Goal: Transaction & Acquisition: Purchase product/service

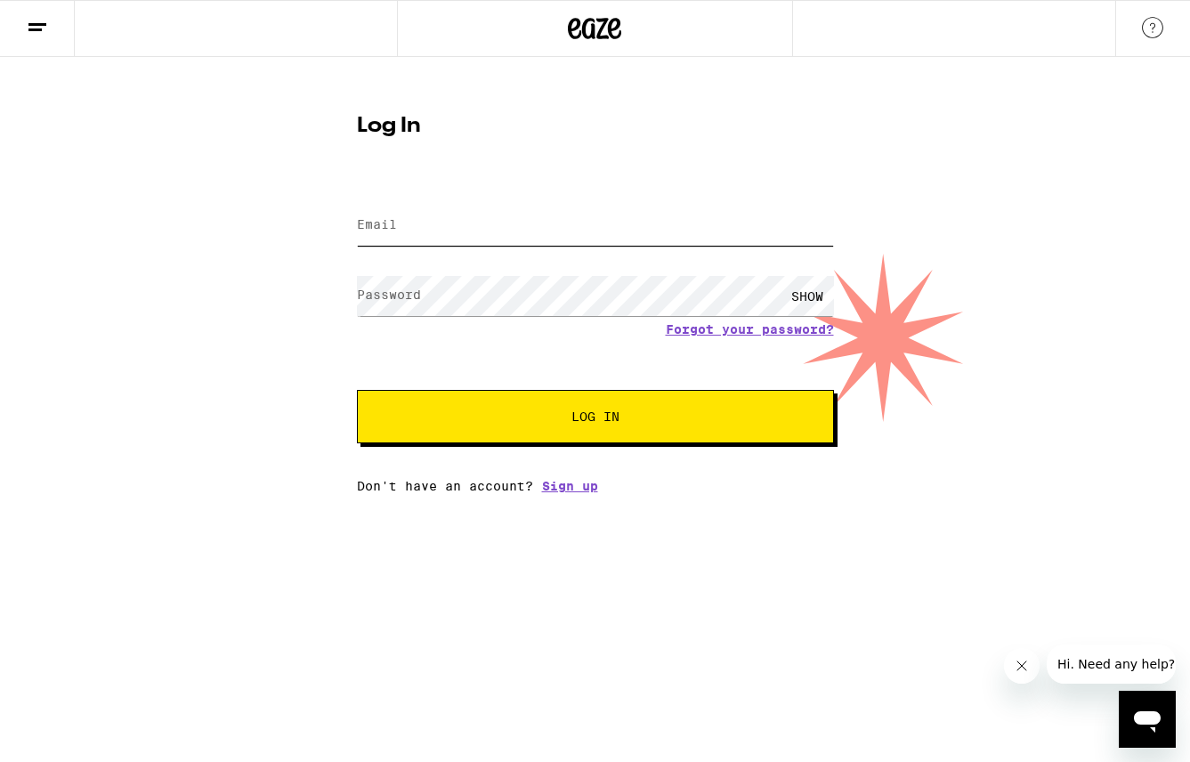
type input "[EMAIL_ADDRESS][DOMAIN_NAME]"
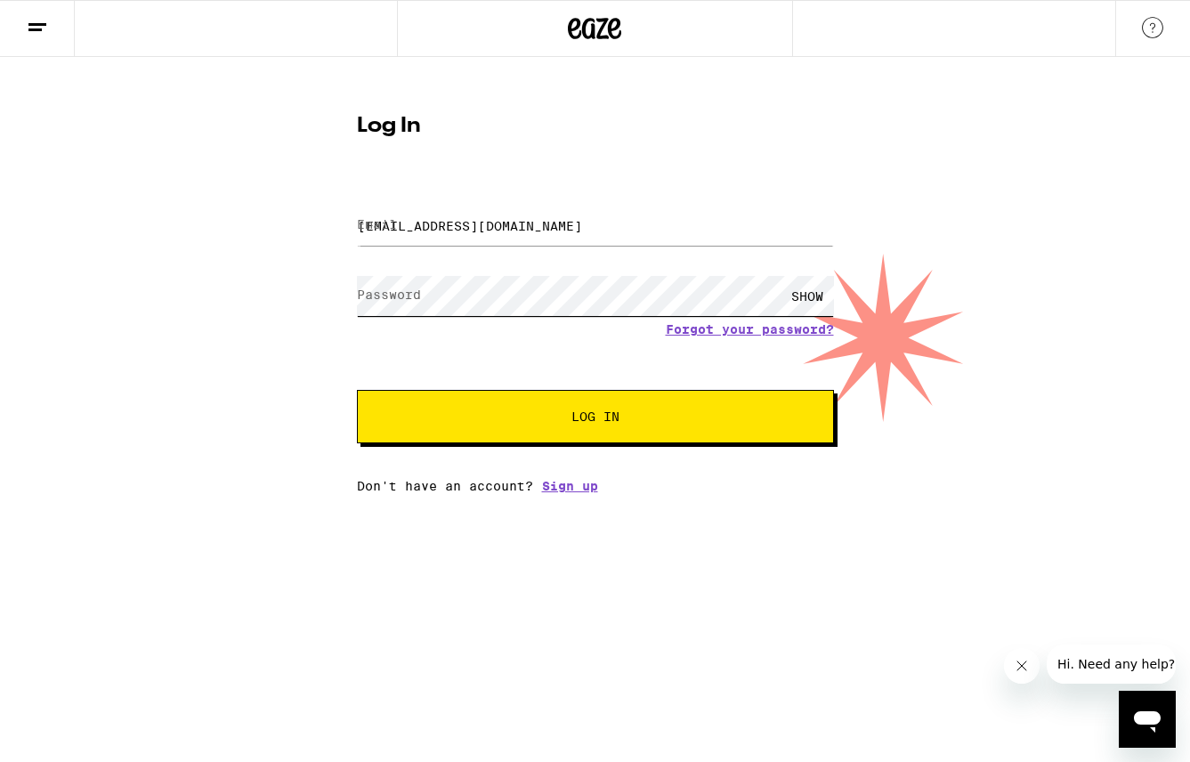
click at [595, 418] on button "Log In" at bounding box center [595, 416] width 477 height 53
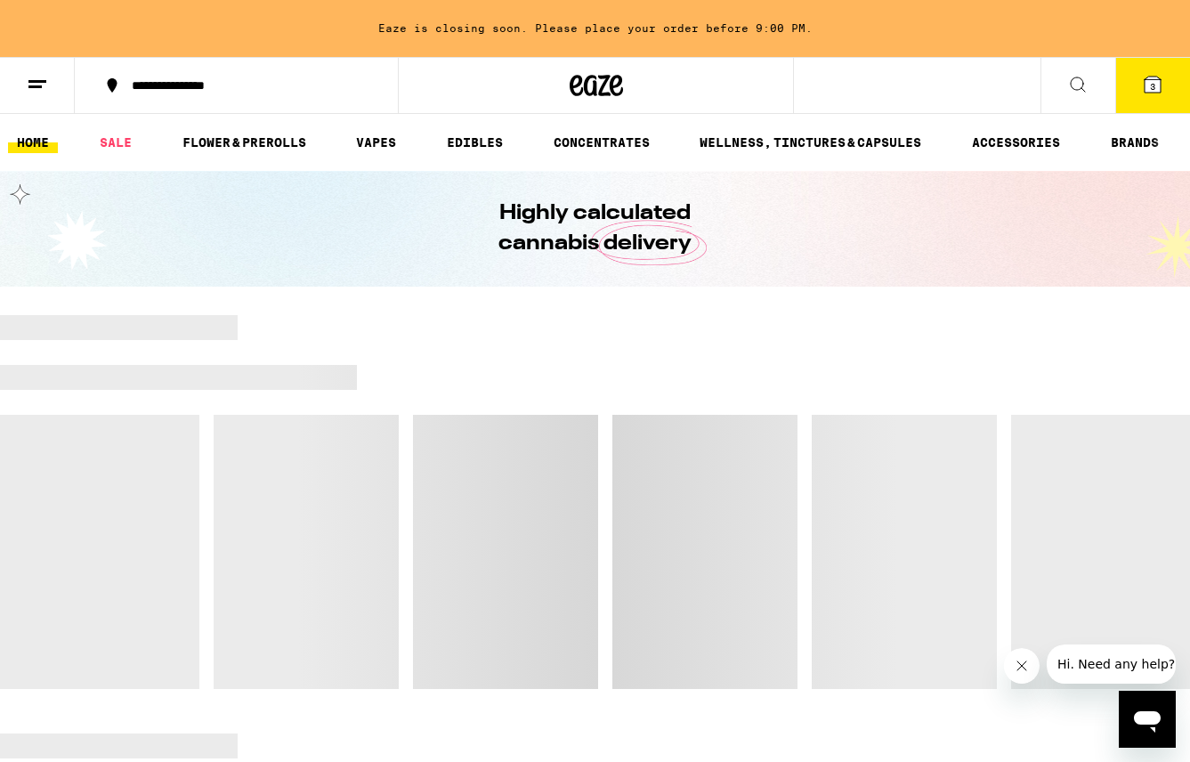
click at [29, 83] on icon at bounding box center [37, 84] width 21 height 21
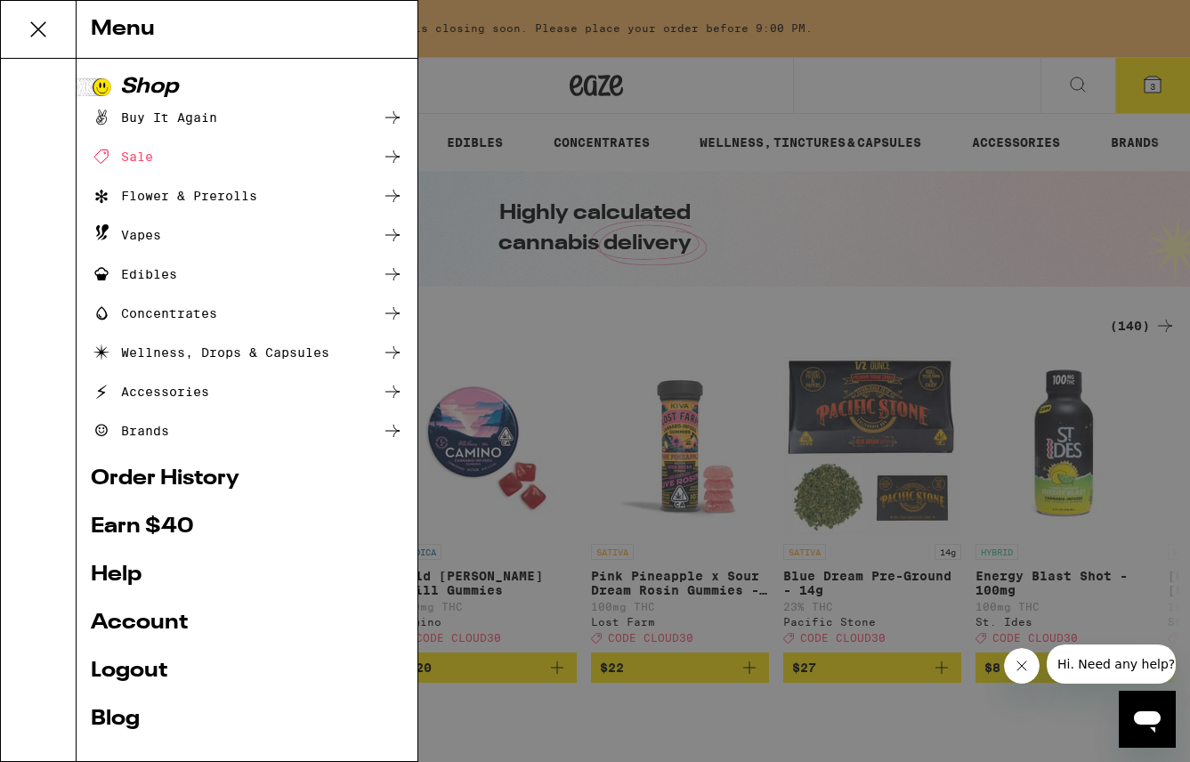
click at [137, 482] on link "Order History" at bounding box center [247, 478] width 312 height 21
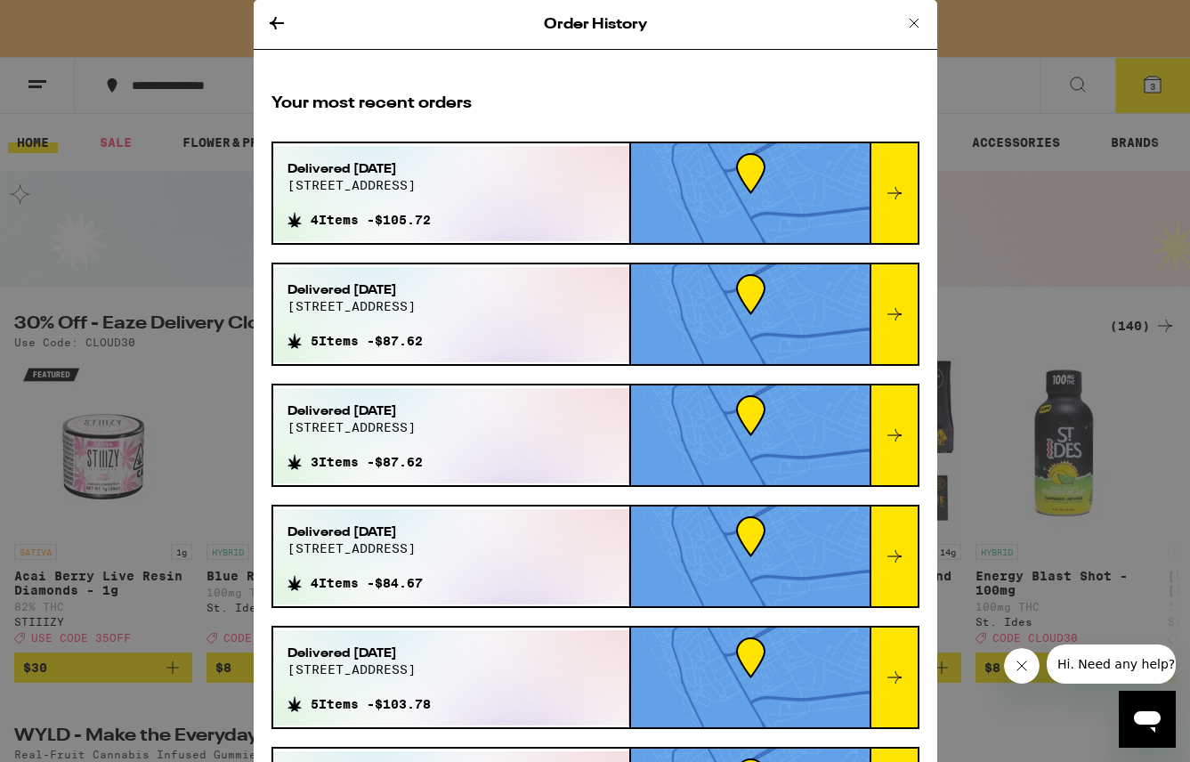
click at [413, 216] on span "4 Items - $105.72" at bounding box center [371, 220] width 120 height 14
click at [403, 202] on div "Delivered [DATE][STREET_ADDRESS]" at bounding box center [359, 183] width 143 height 46
click at [275, 22] on icon at bounding box center [277, 23] width 14 height 12
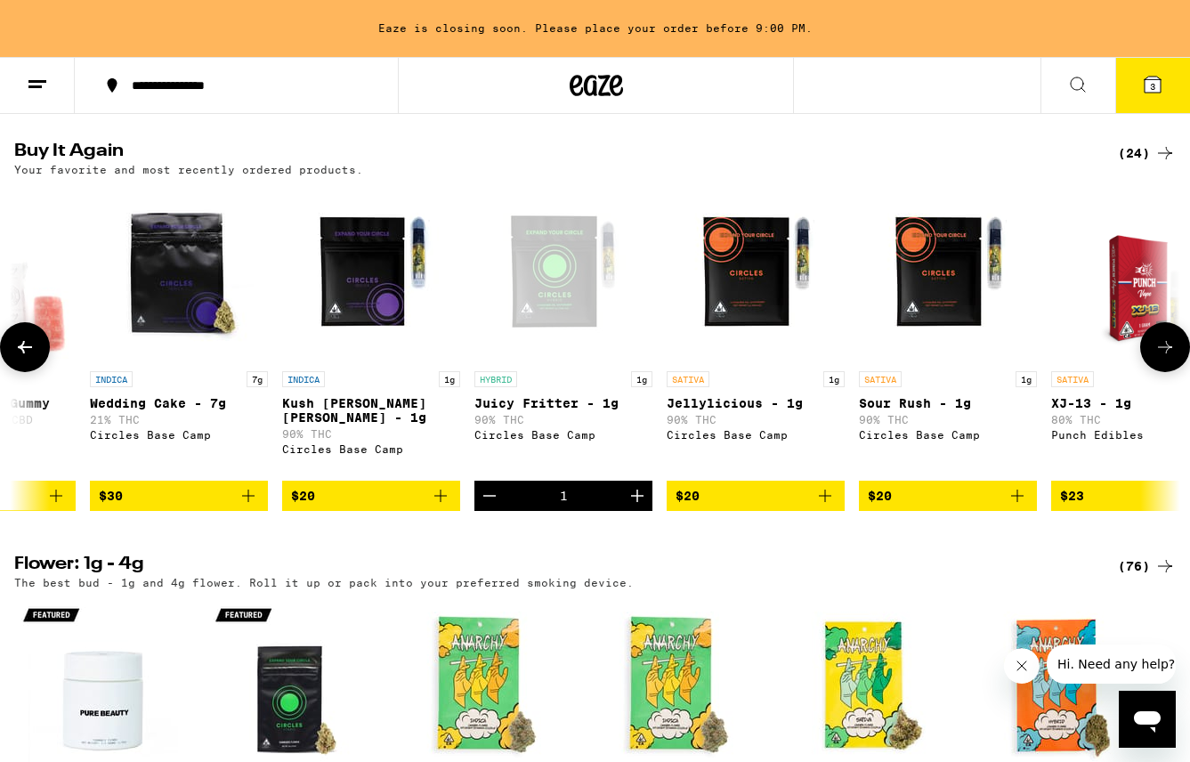
scroll to position [0, 508]
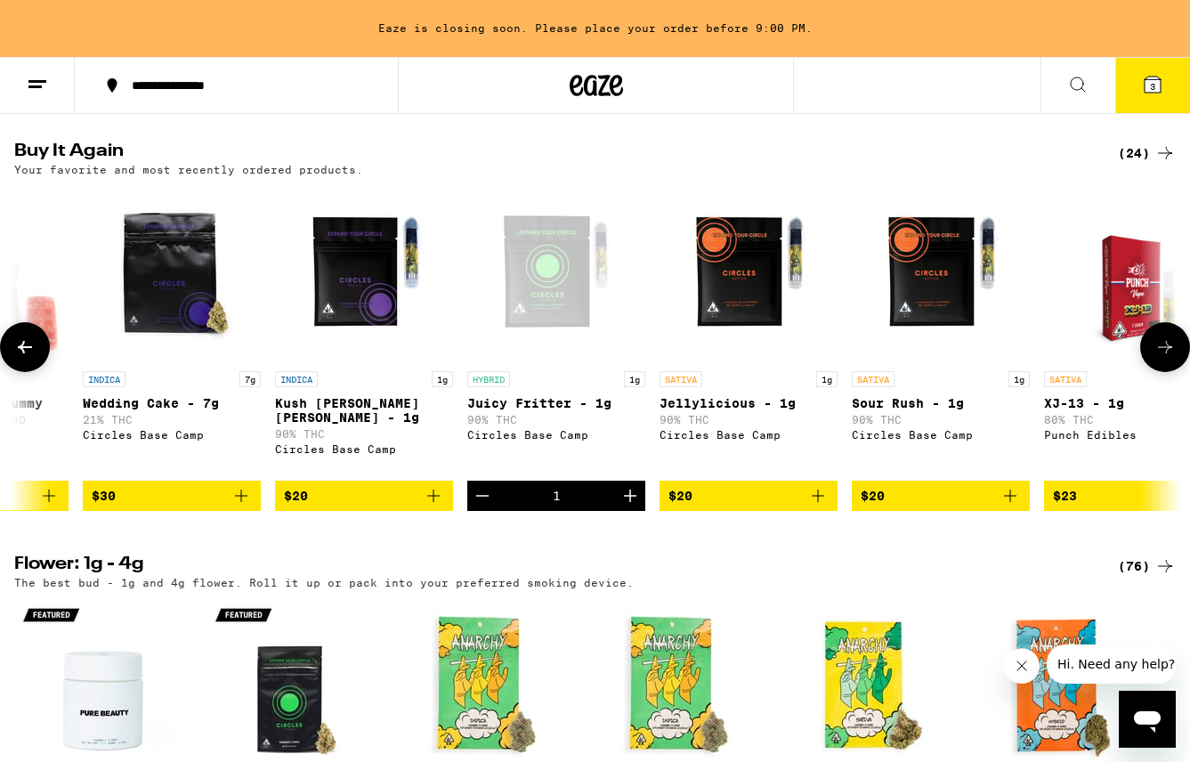
click at [482, 507] on icon "Decrement" at bounding box center [482, 495] width 21 height 21
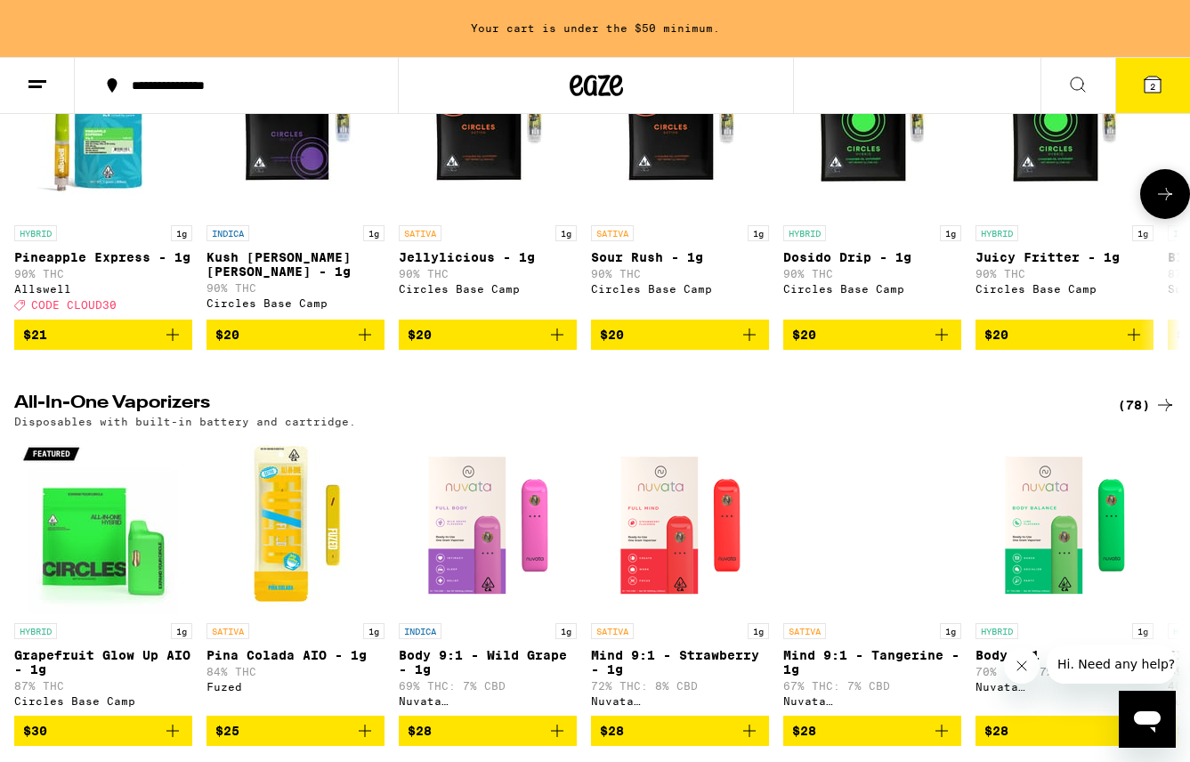
scroll to position [2929, 0]
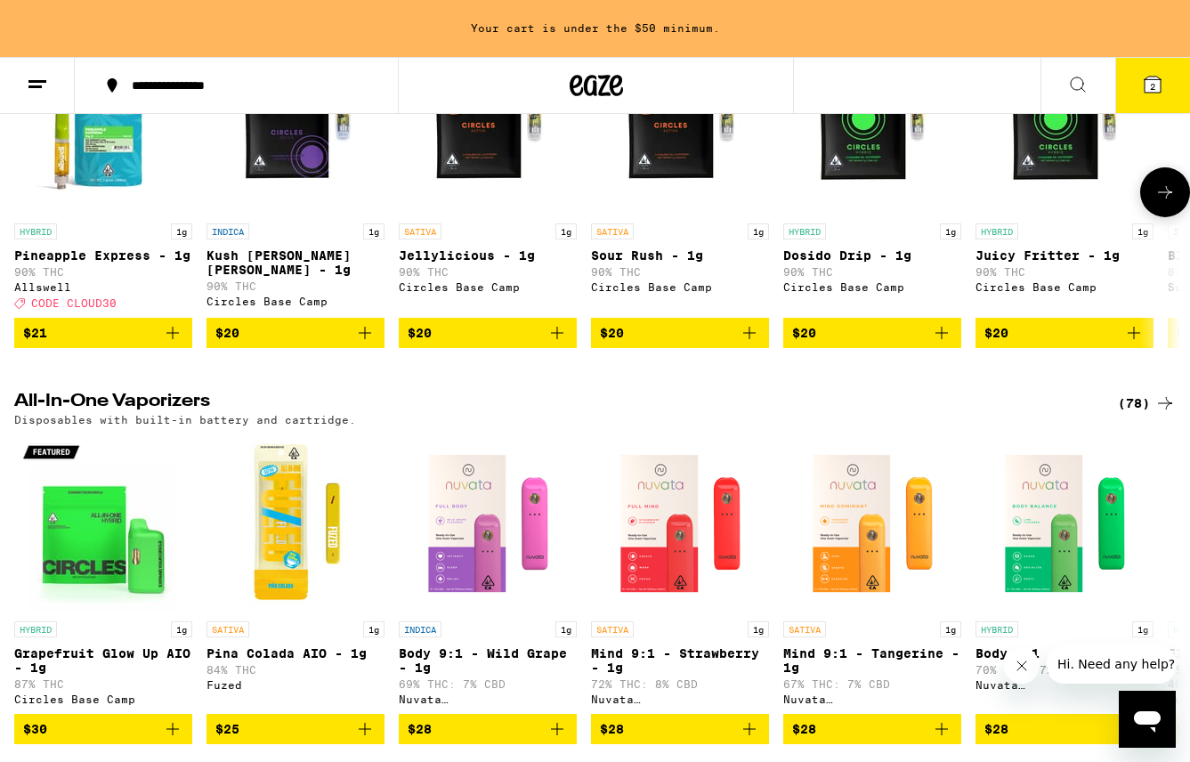
click at [166, 344] on icon "Add to bag" at bounding box center [172, 332] width 21 height 21
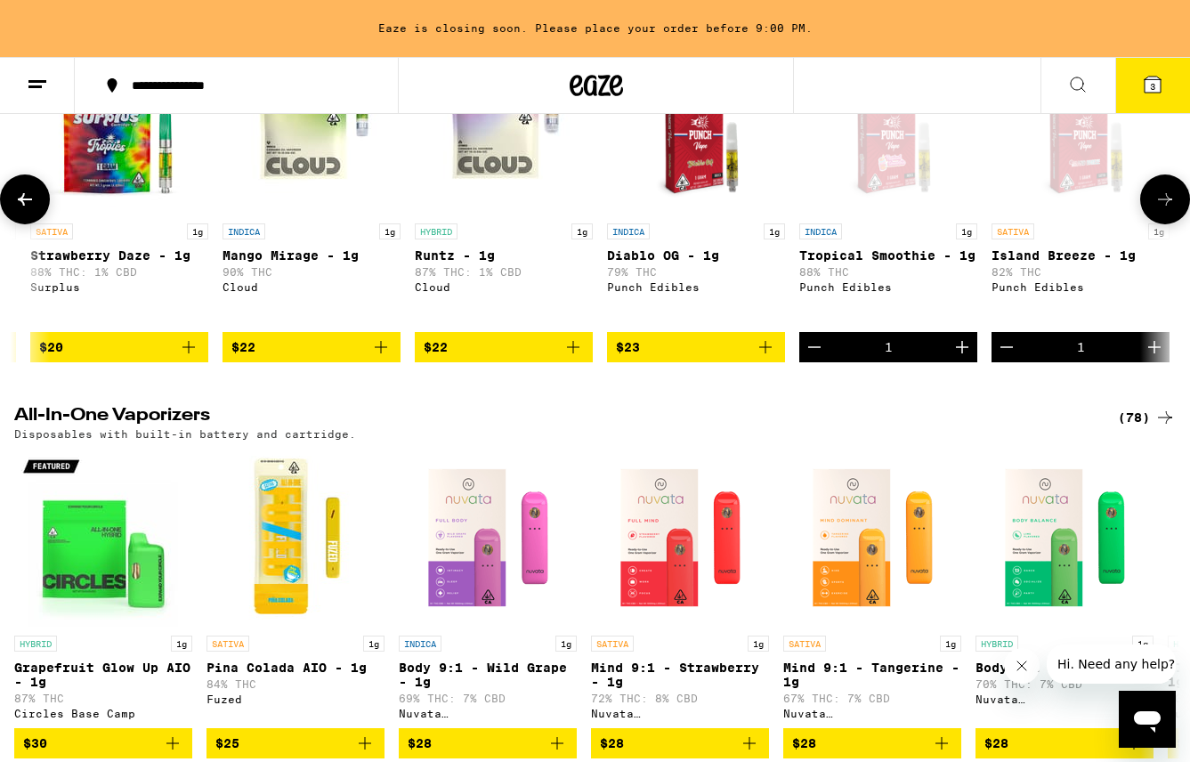
scroll to position [0, 1457]
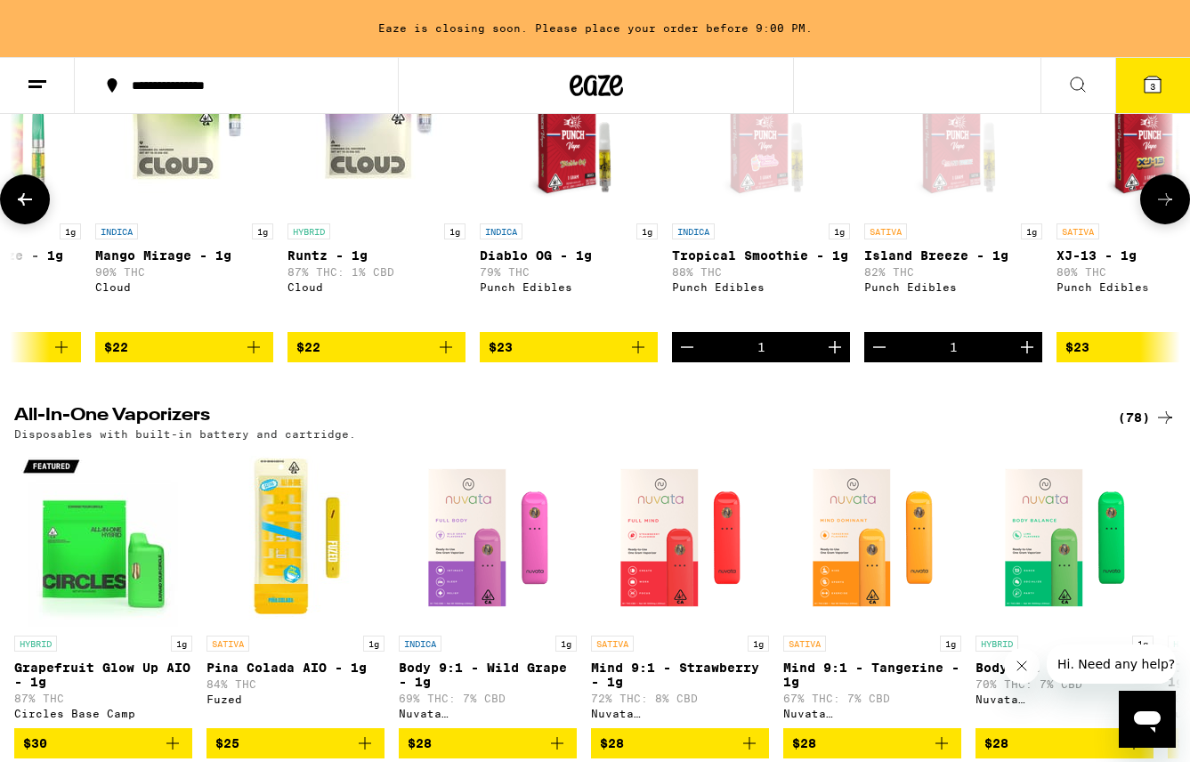
click at [685, 347] on icon "Decrement" at bounding box center [687, 347] width 12 height 0
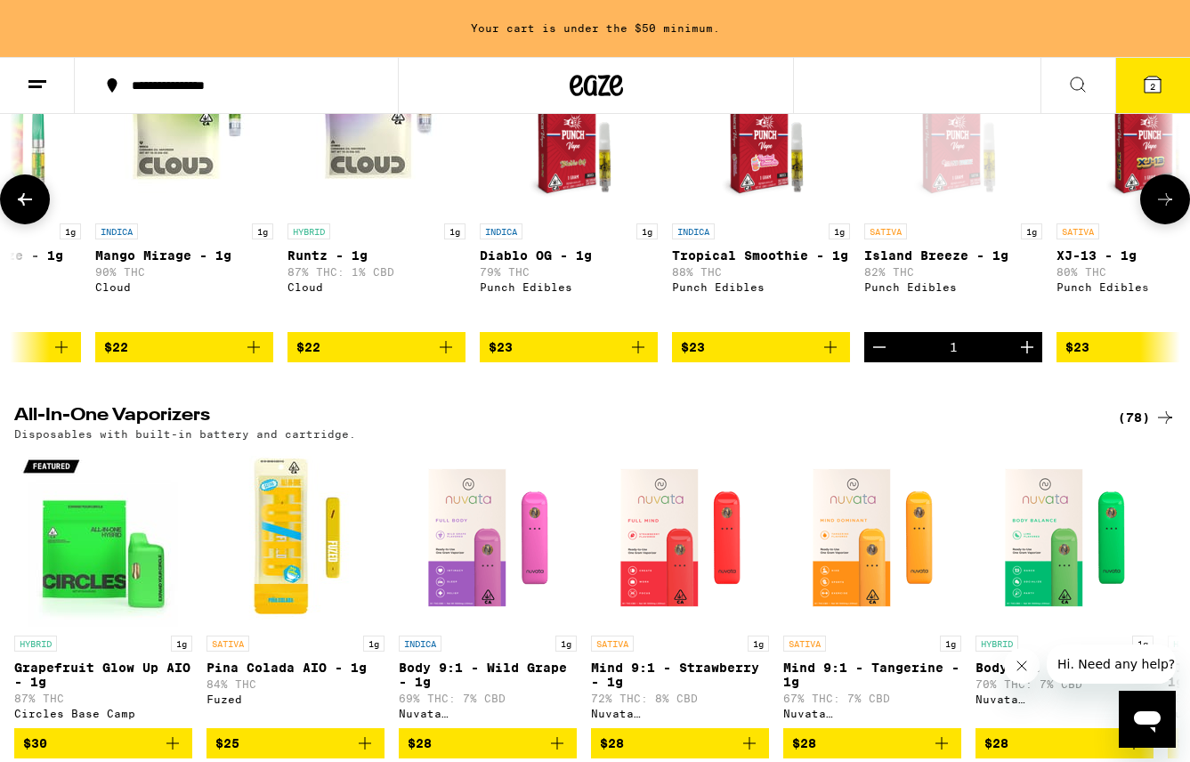
click at [887, 358] on icon "Decrement" at bounding box center [879, 346] width 21 height 21
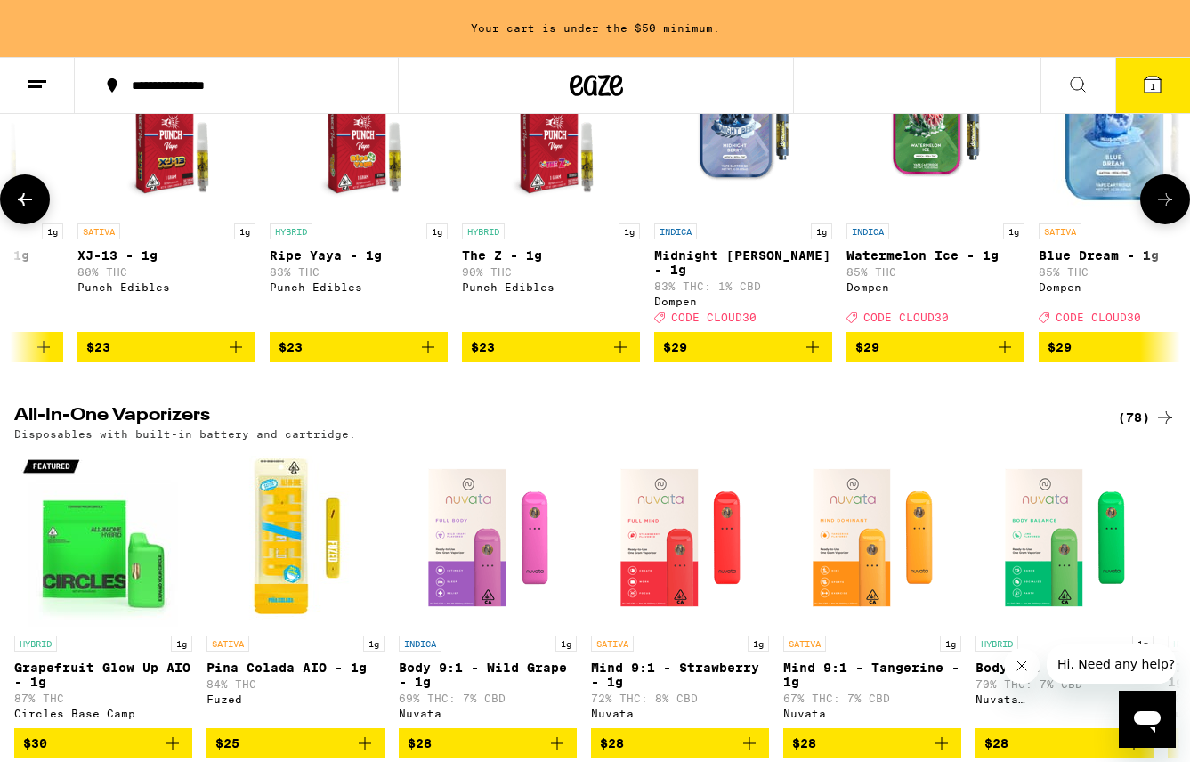
scroll to position [0, 2469]
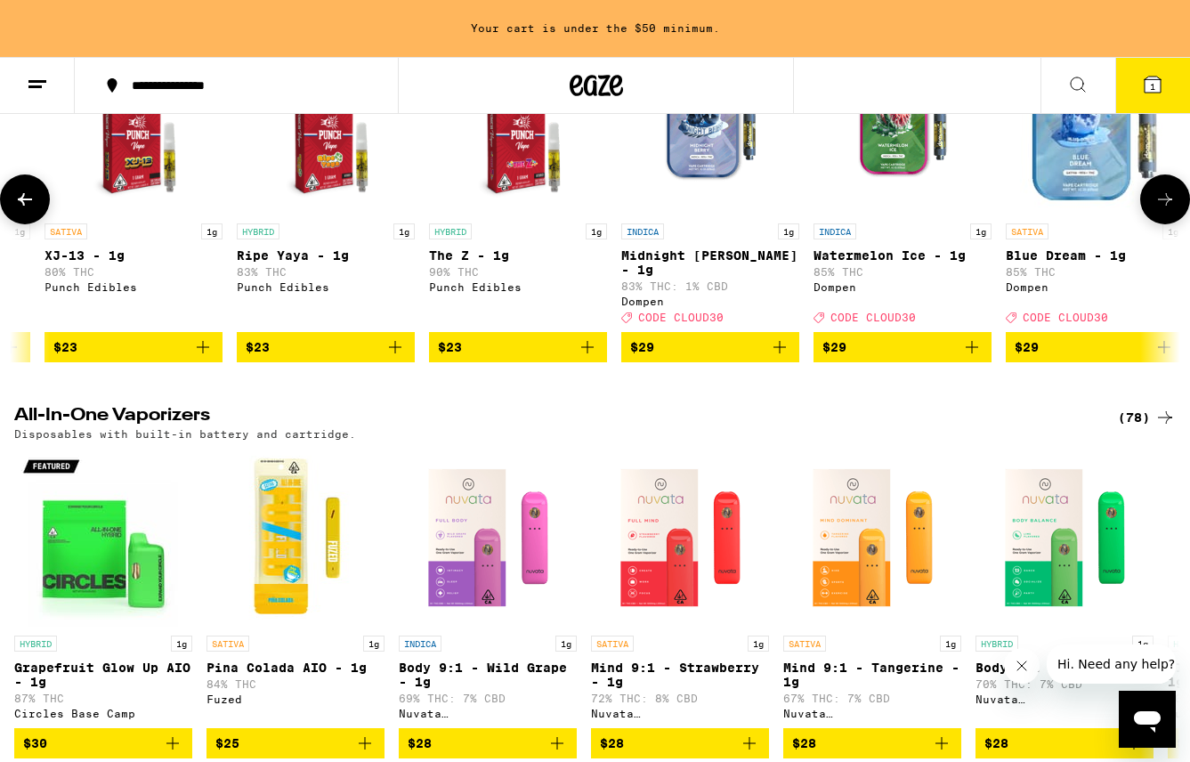
click at [969, 358] on icon "Add to bag" at bounding box center [971, 346] width 21 height 21
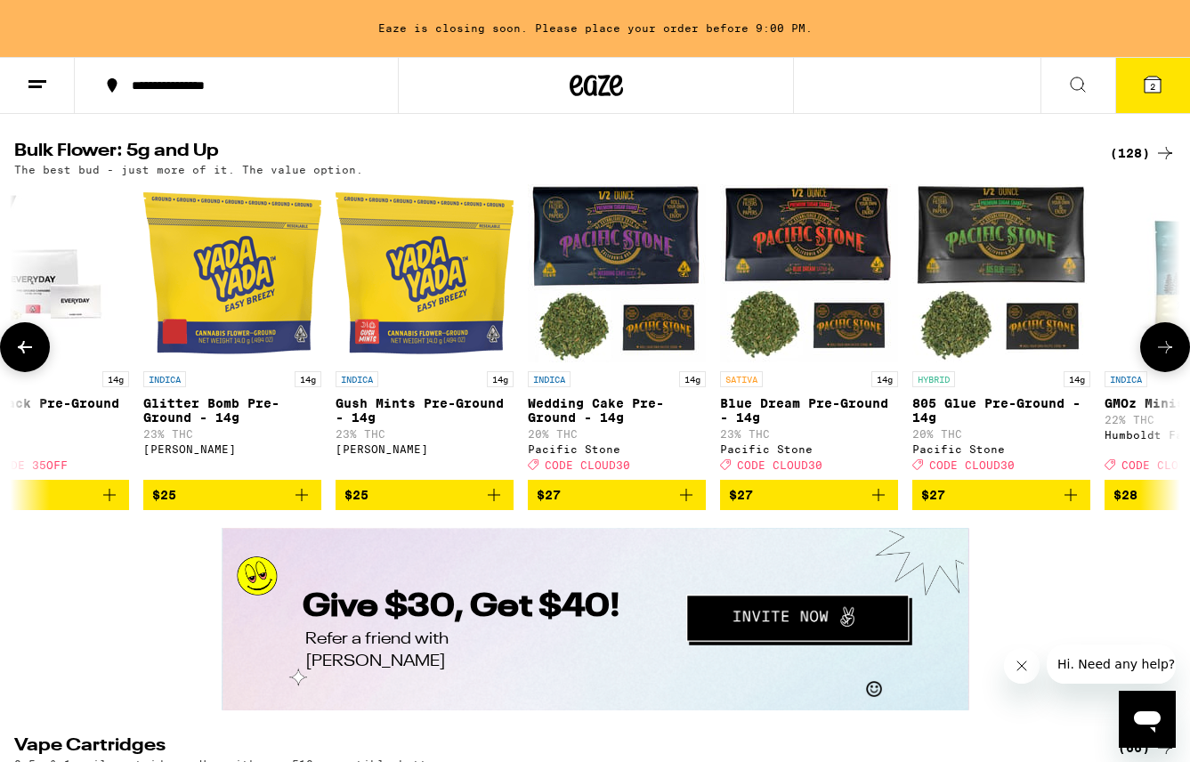
scroll to position [0, 258]
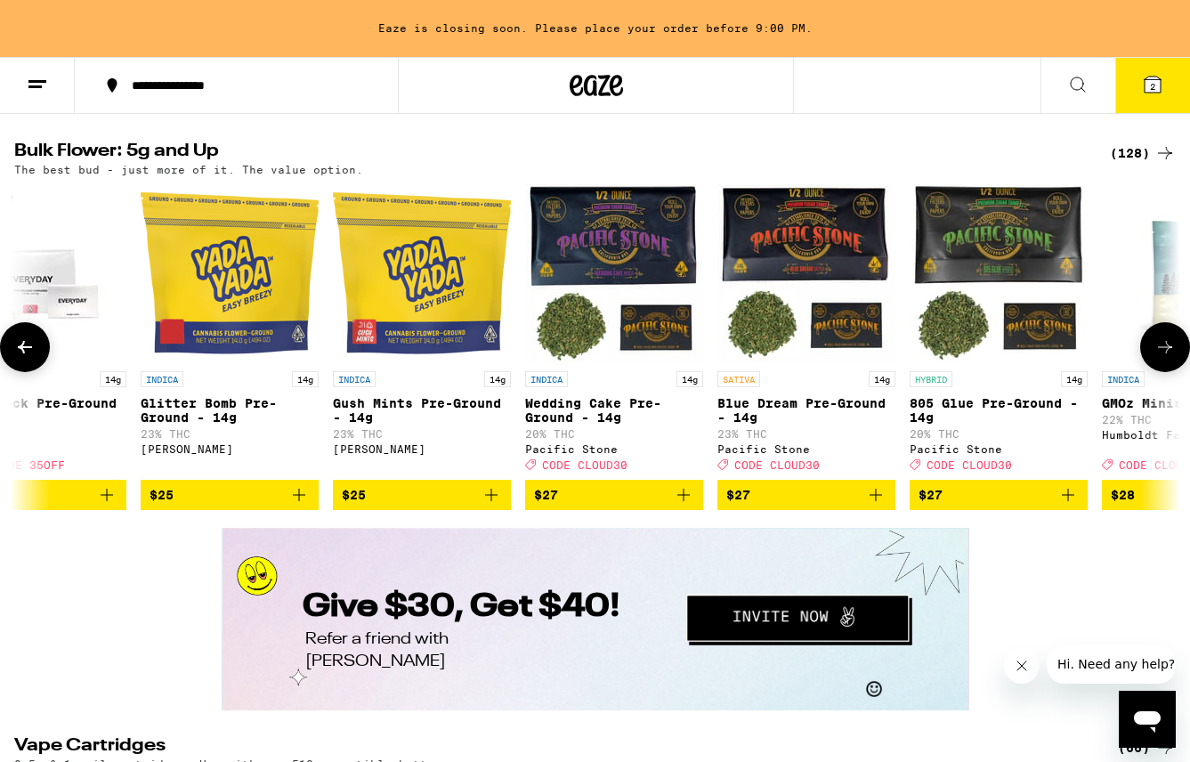
click at [871, 506] on icon "Add to bag" at bounding box center [875, 494] width 21 height 21
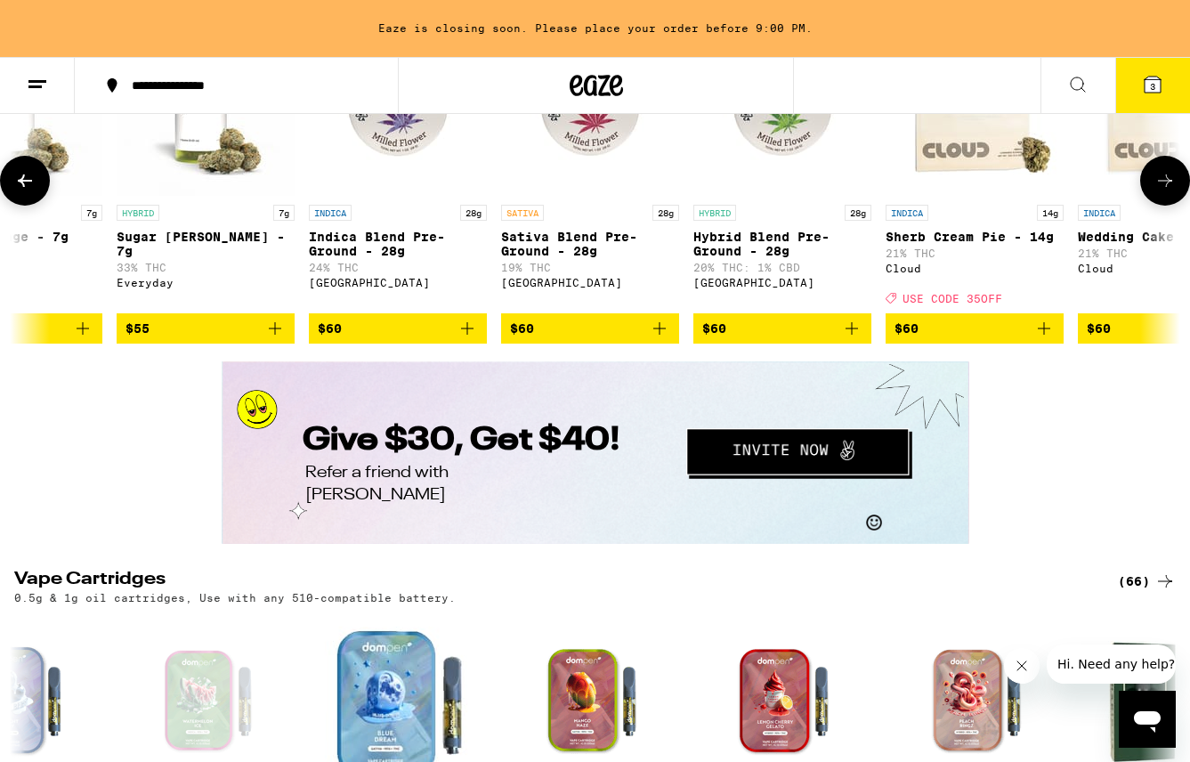
scroll to position [2370, 0]
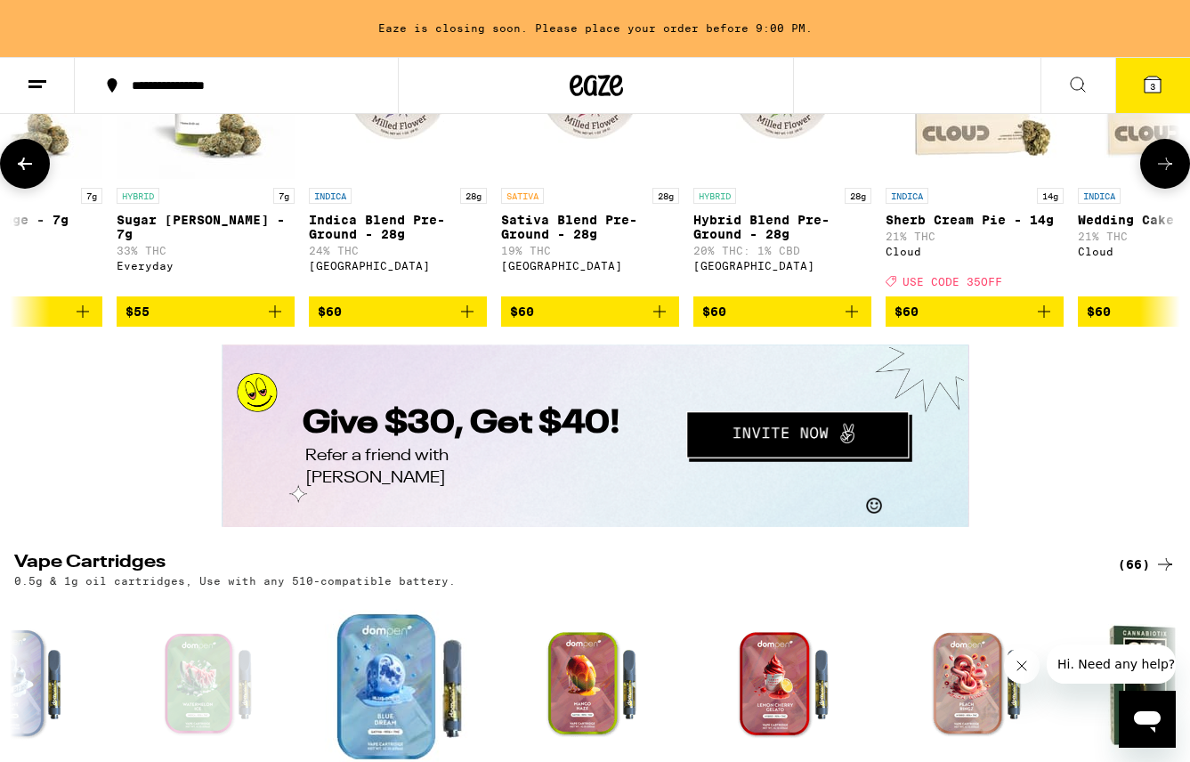
click at [467, 318] on icon "Add to bag" at bounding box center [467, 311] width 12 height 12
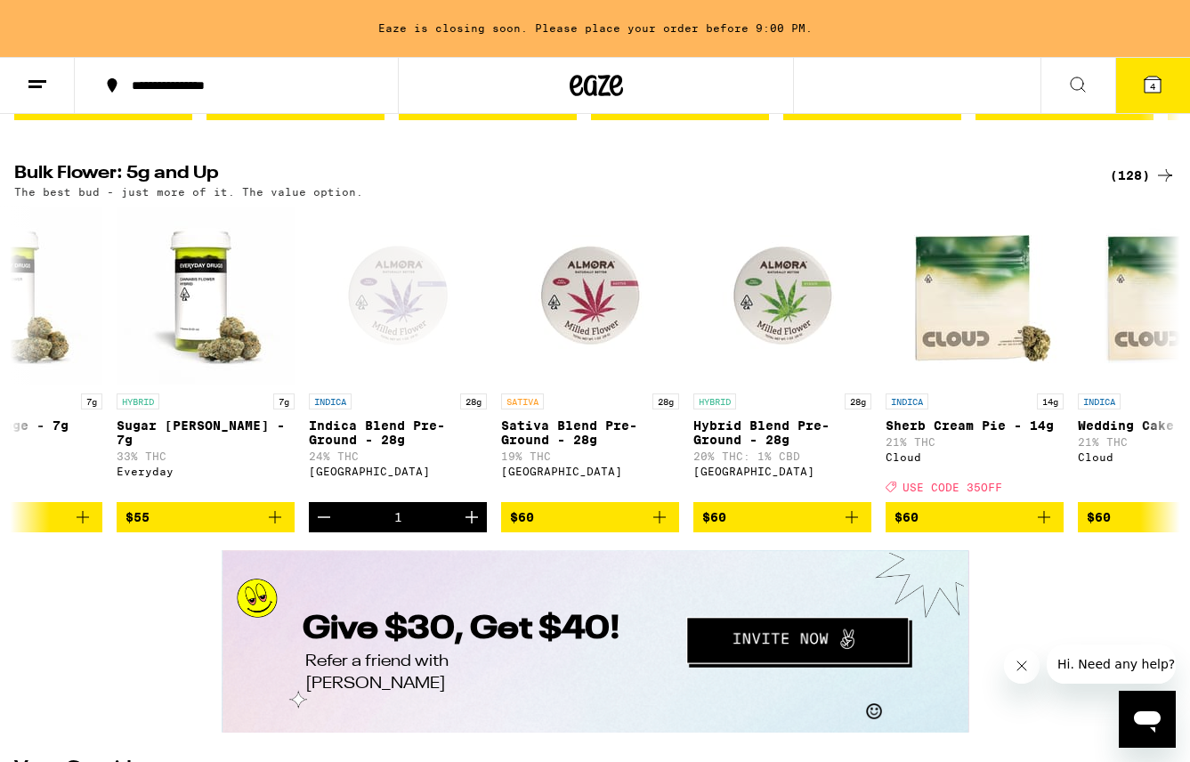
scroll to position [2168, 0]
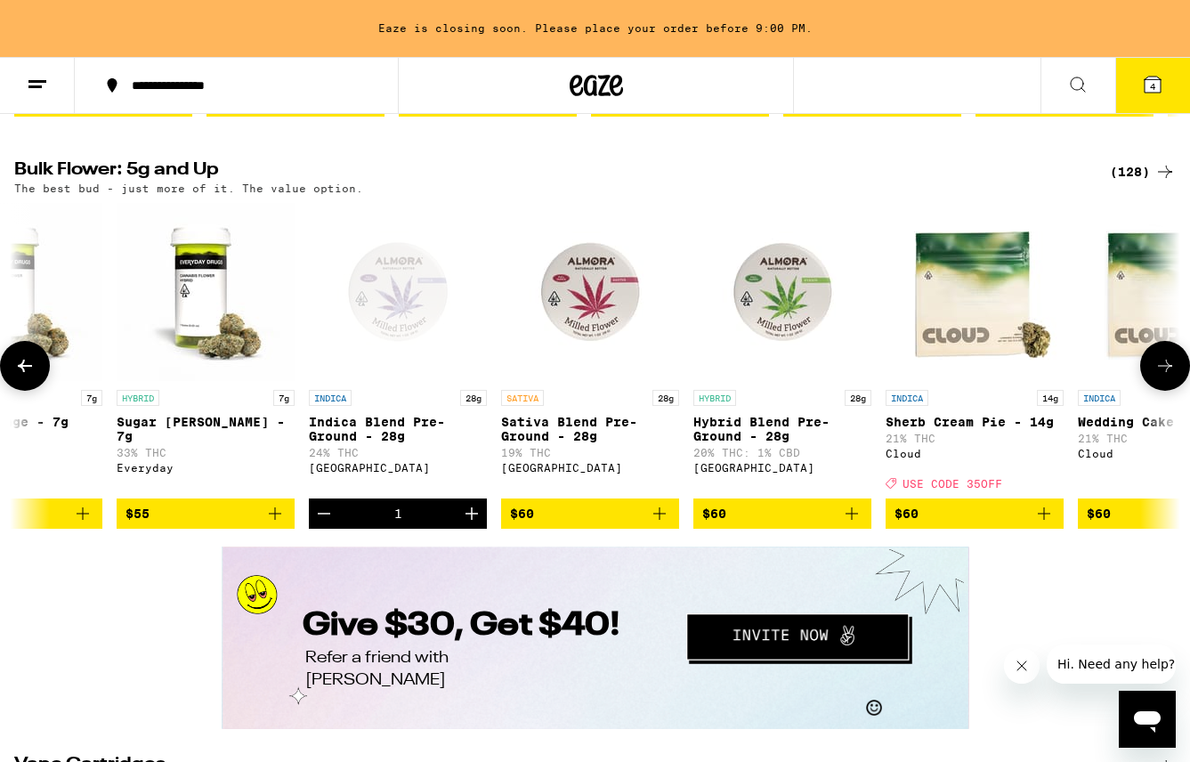
click at [325, 514] on icon "Decrement" at bounding box center [324, 514] width 12 height 0
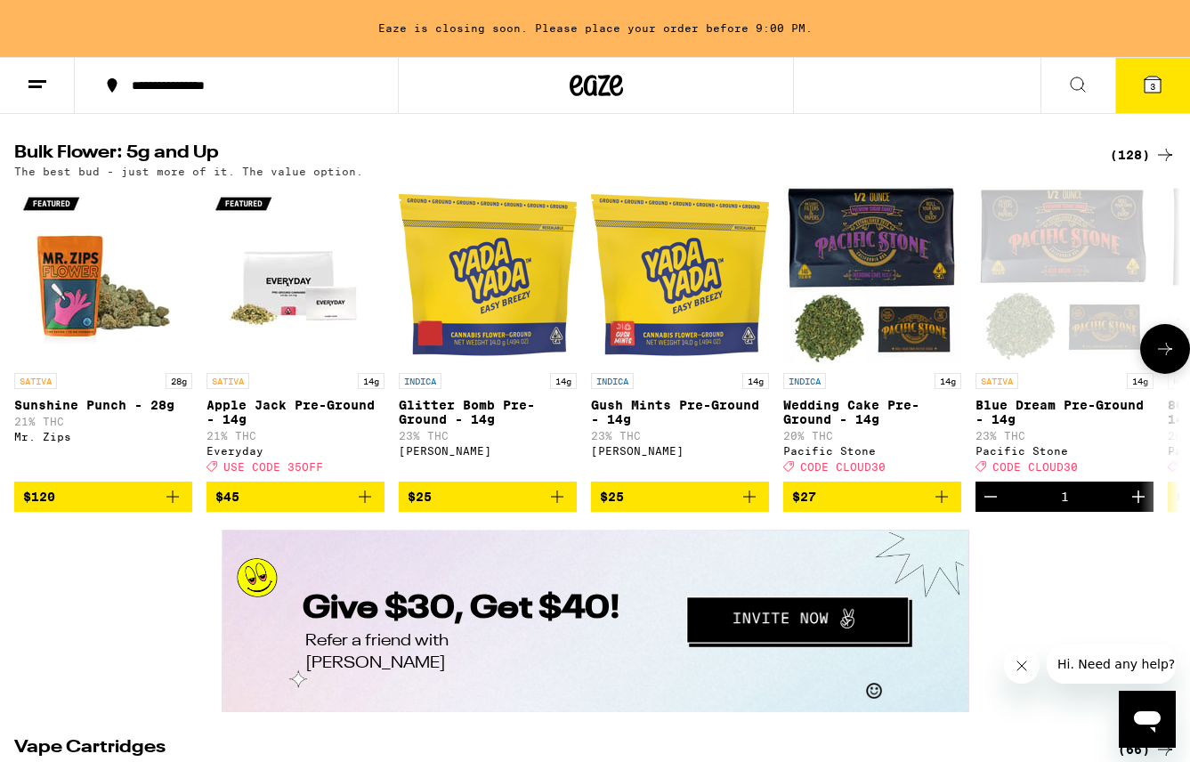
scroll to position [0, 0]
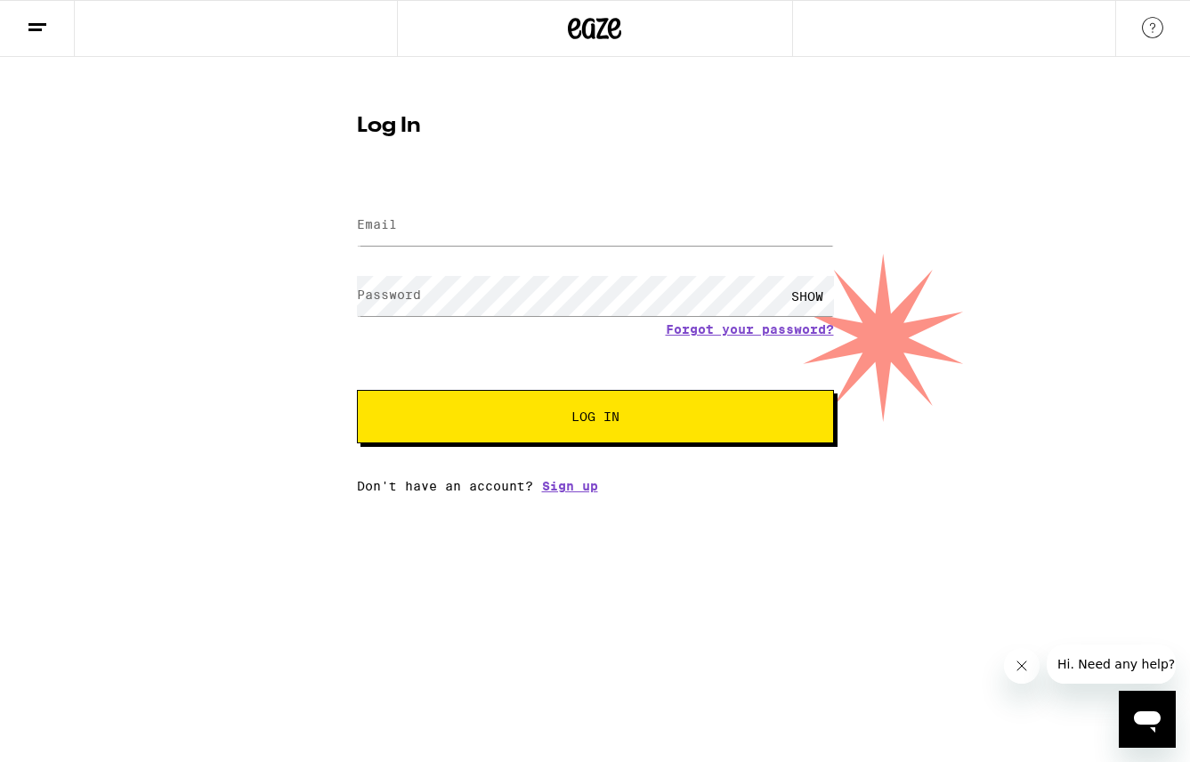
click at [723, 405] on form "Email Email Password Password SHOW Forgot your password? Log In" at bounding box center [595, 313] width 477 height 262
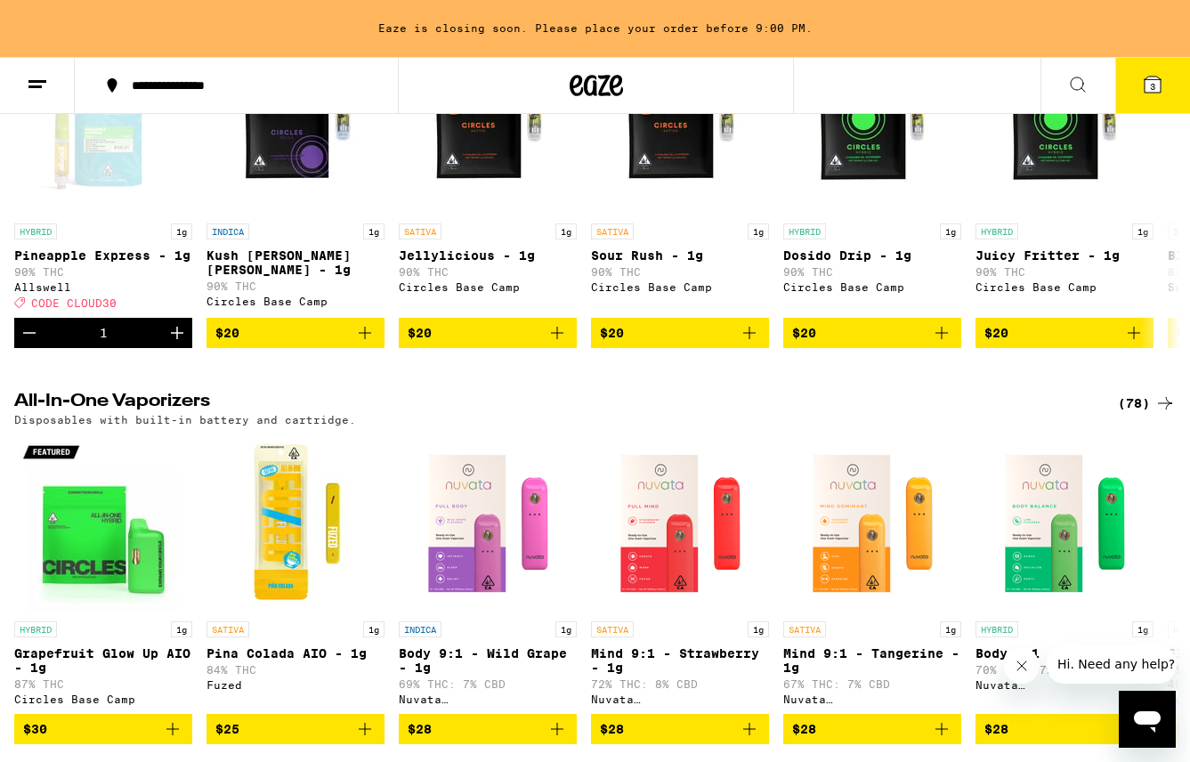
scroll to position [2745, 0]
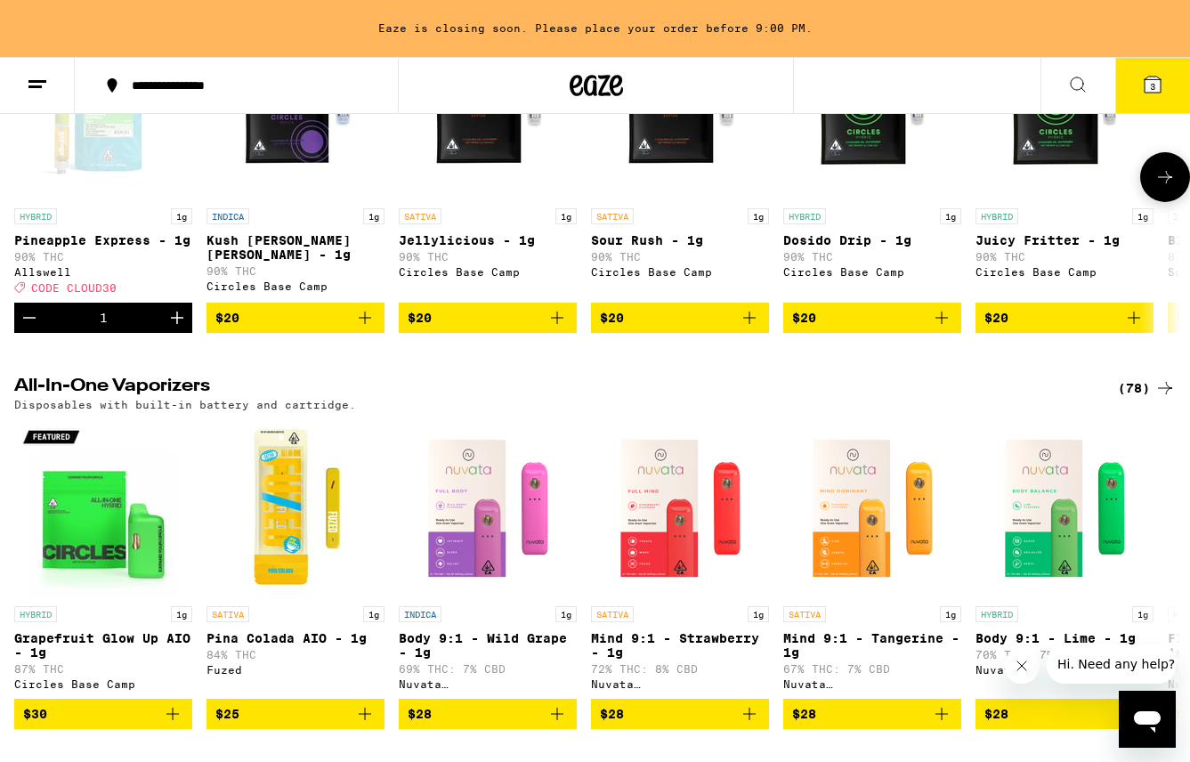
click at [37, 328] on icon "Decrement" at bounding box center [29, 317] width 21 height 21
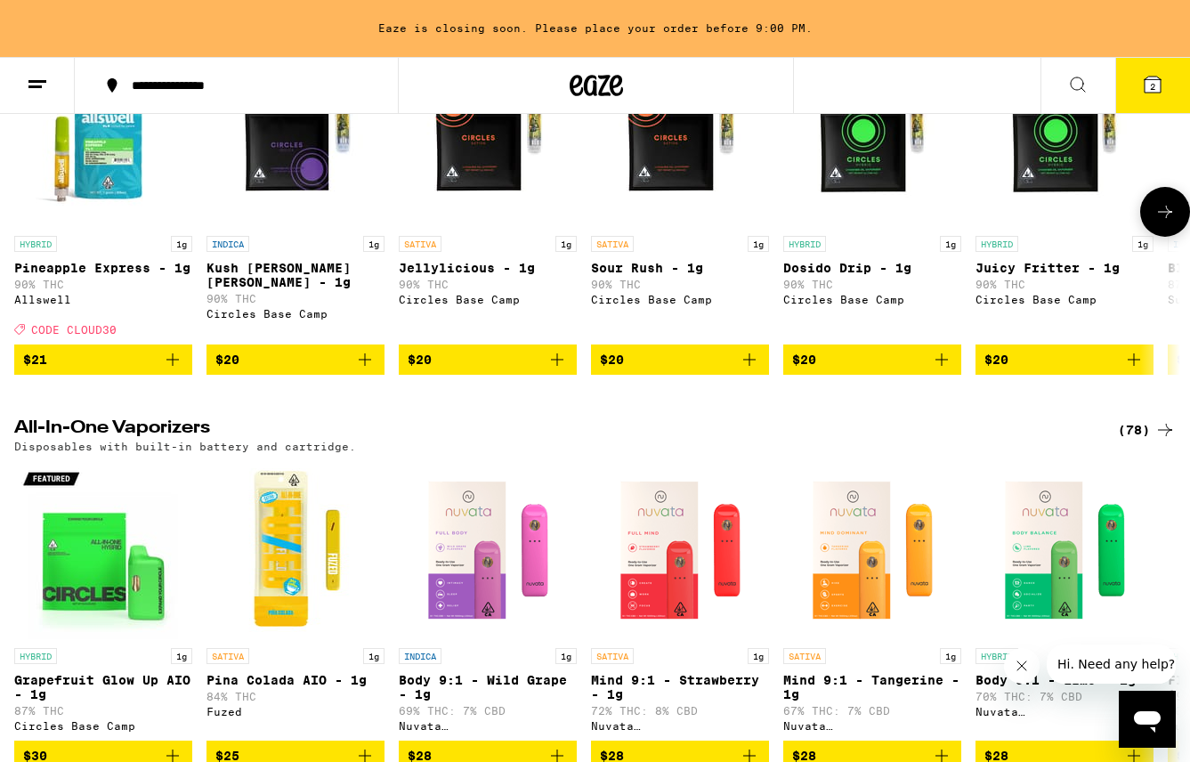
scroll to position [0, 0]
click at [173, 370] on icon "Add to bag" at bounding box center [172, 359] width 21 height 21
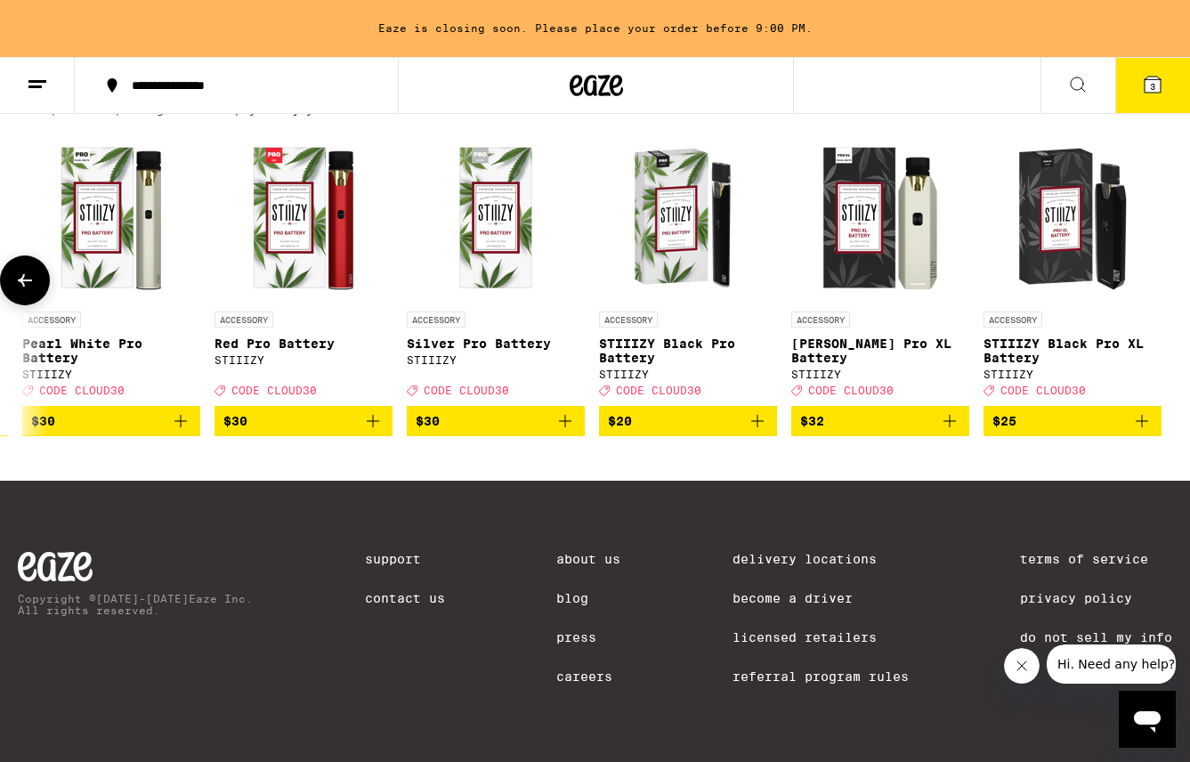
scroll to position [0, 6145]
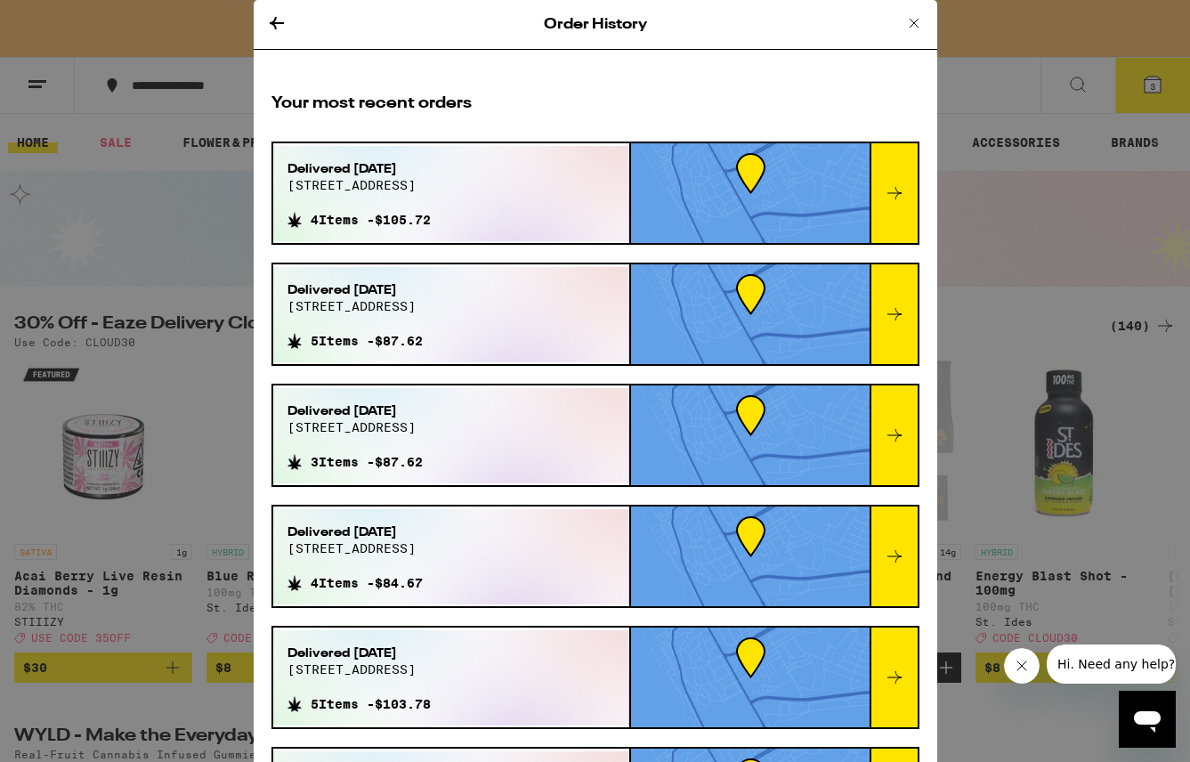
scroll to position [0, 4819]
click at [908, 22] on icon at bounding box center [914, 22] width 21 height 21
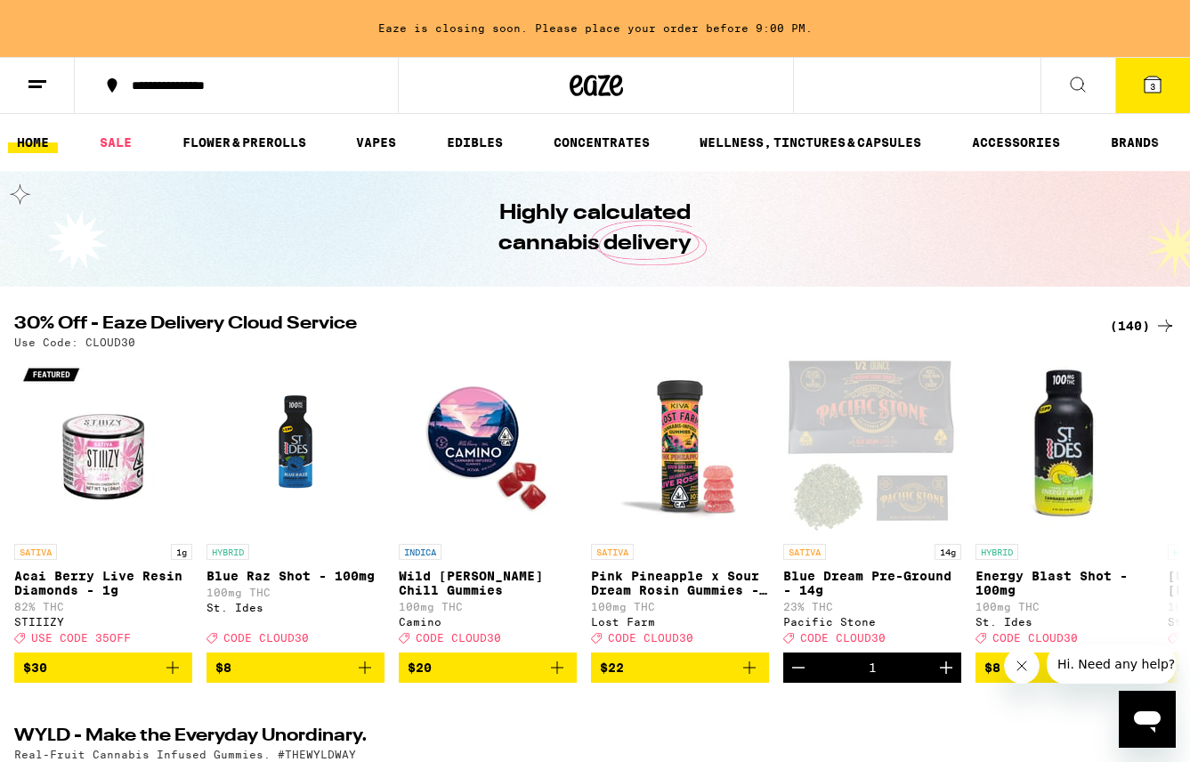
click at [1156, 93] on icon at bounding box center [1152, 84] width 21 height 21
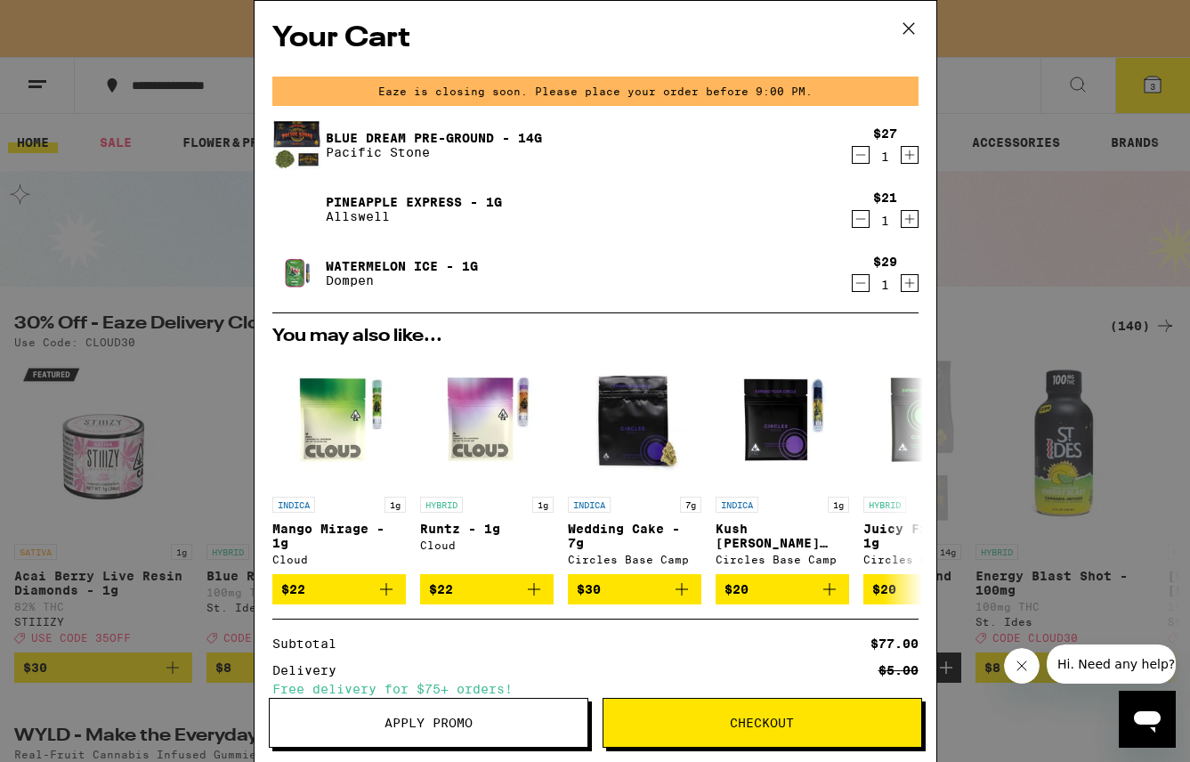
click at [904, 24] on icon at bounding box center [908, 28] width 11 height 11
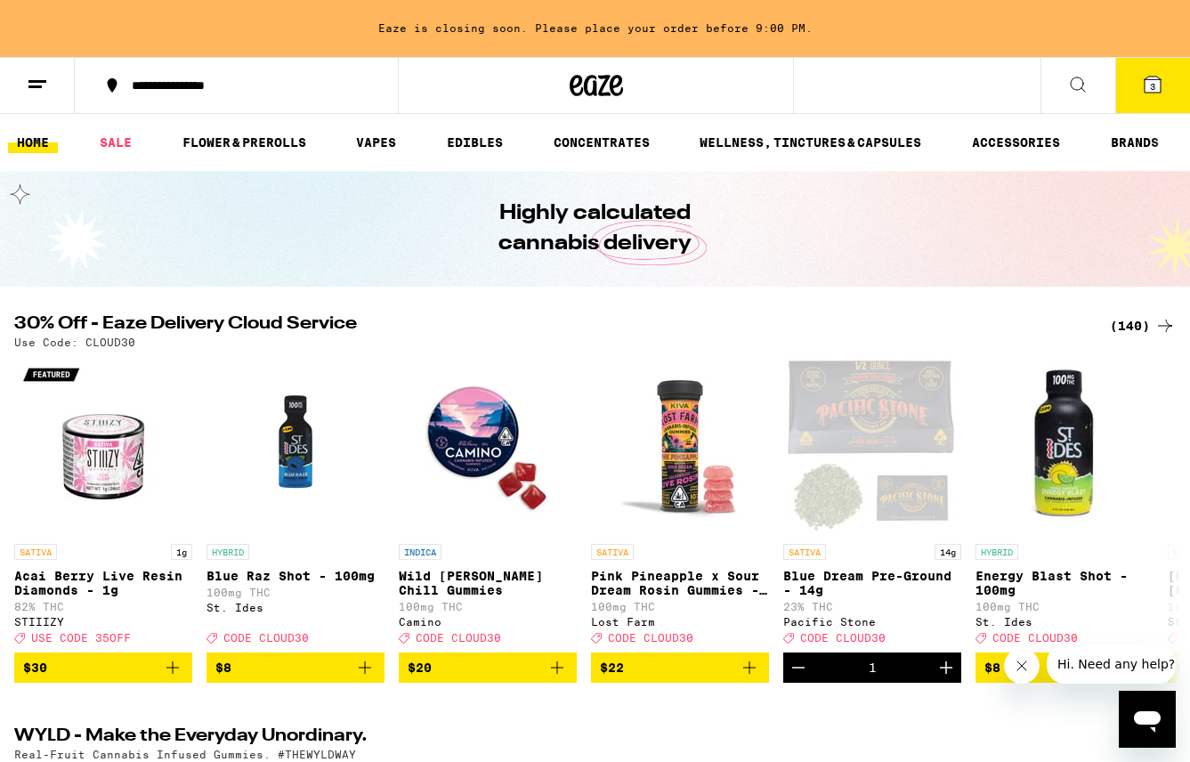
click at [1138, 90] on button "3" at bounding box center [1152, 85] width 75 height 55
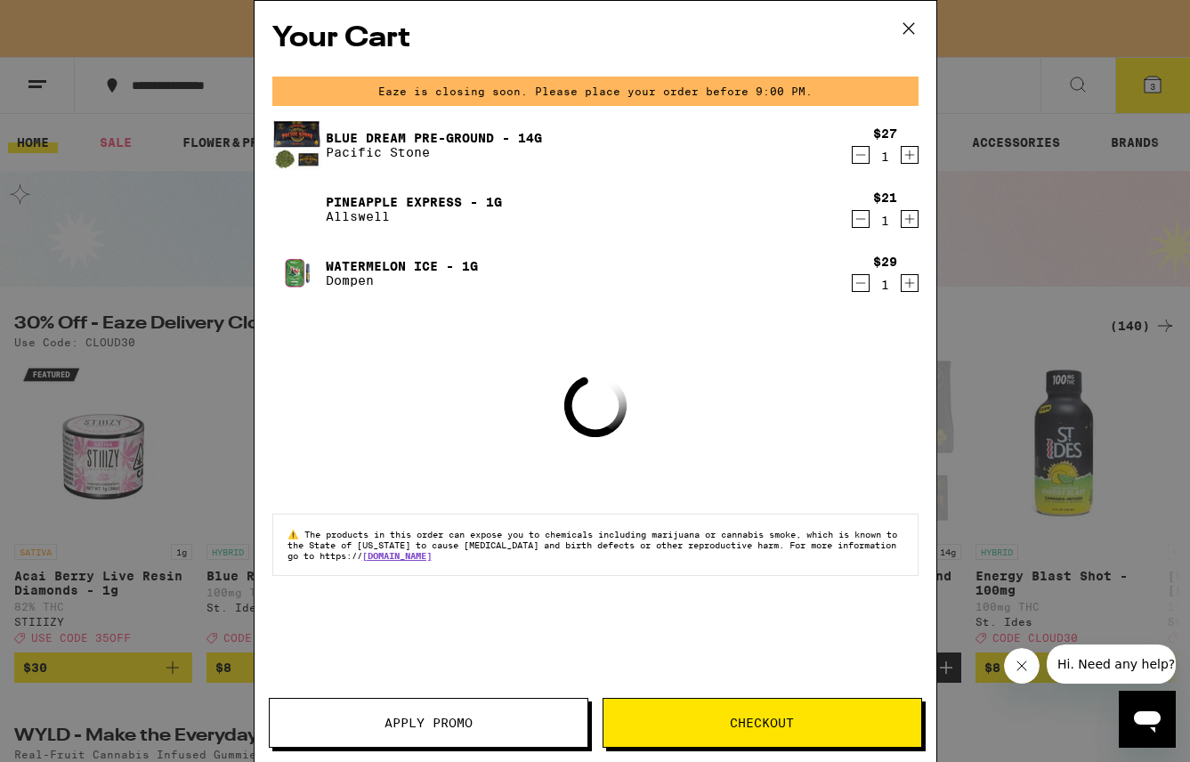
click at [394, 722] on span "Apply Promo" at bounding box center [429, 723] width 88 height 12
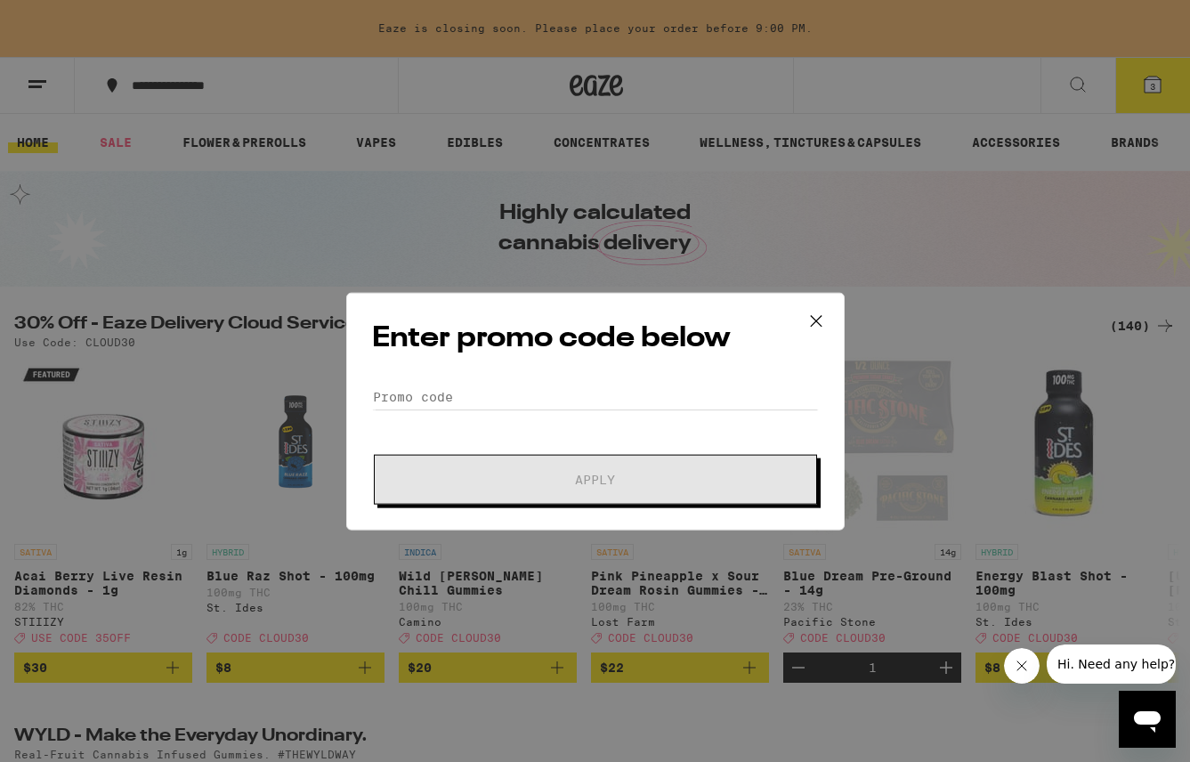
click at [369, 347] on div "Enter promo code below Promo Code Apply" at bounding box center [595, 382] width 498 height 238
click at [395, 367] on input "Promo Code" at bounding box center [595, 366] width 447 height 27
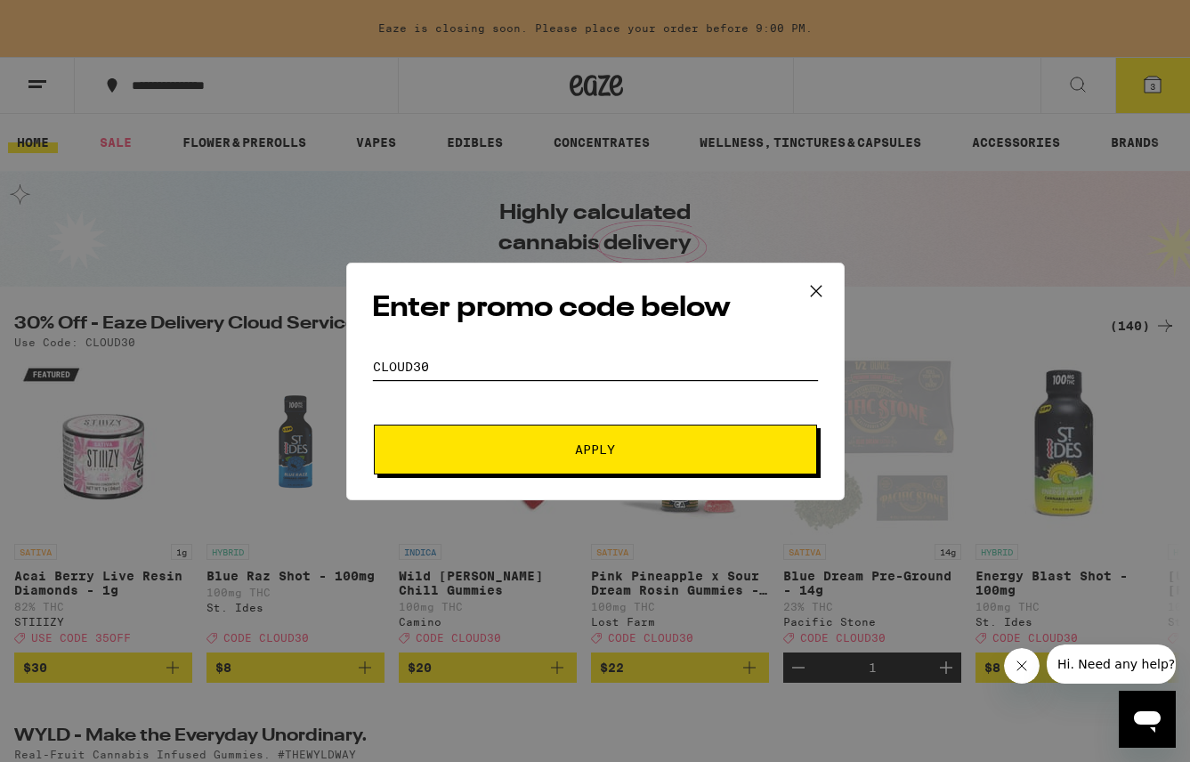
type input "cloud30"
click at [539, 445] on span "Apply" at bounding box center [595, 449] width 320 height 12
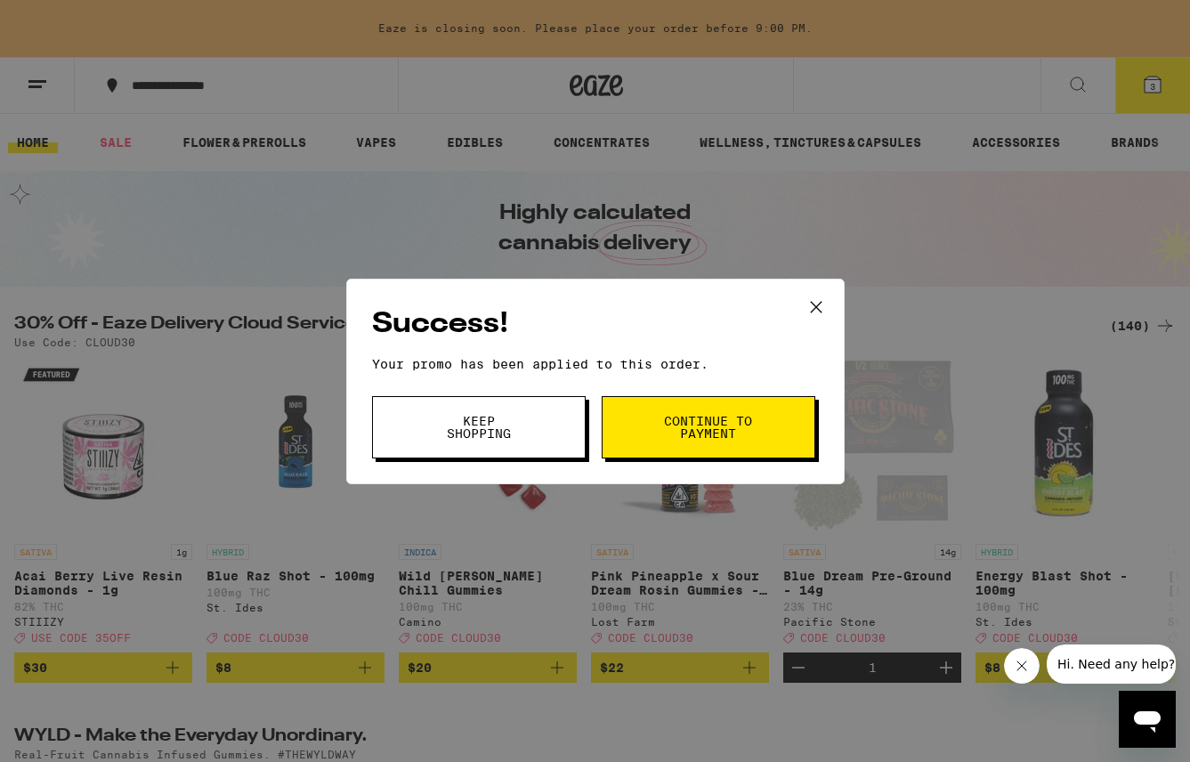
click at [823, 309] on icon at bounding box center [816, 307] width 27 height 27
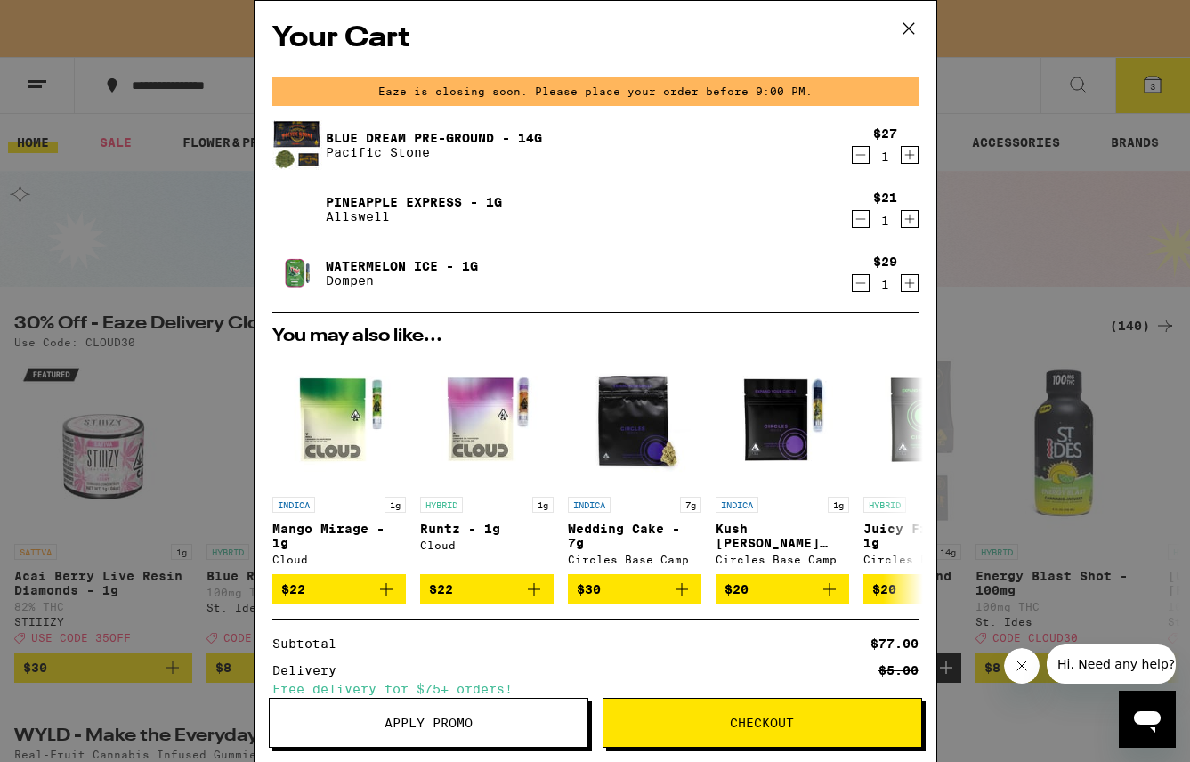
click at [912, 23] on icon at bounding box center [909, 28] width 27 height 27
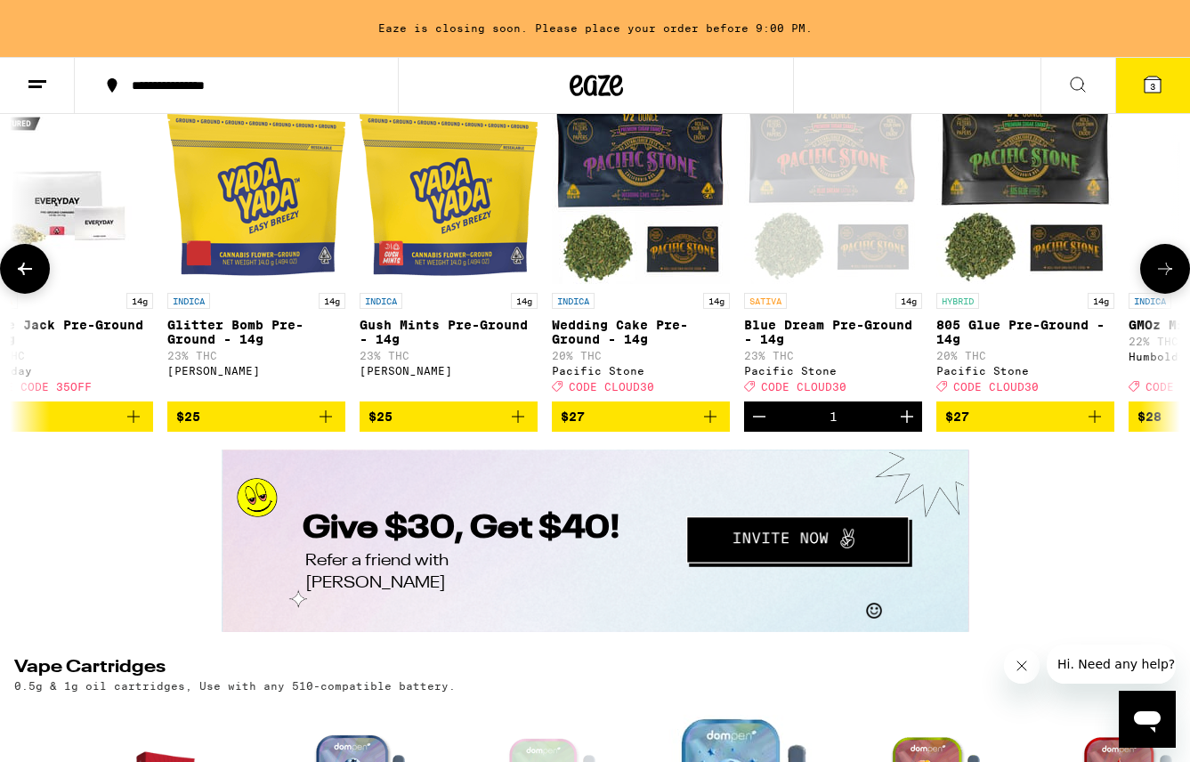
scroll to position [2319, 0]
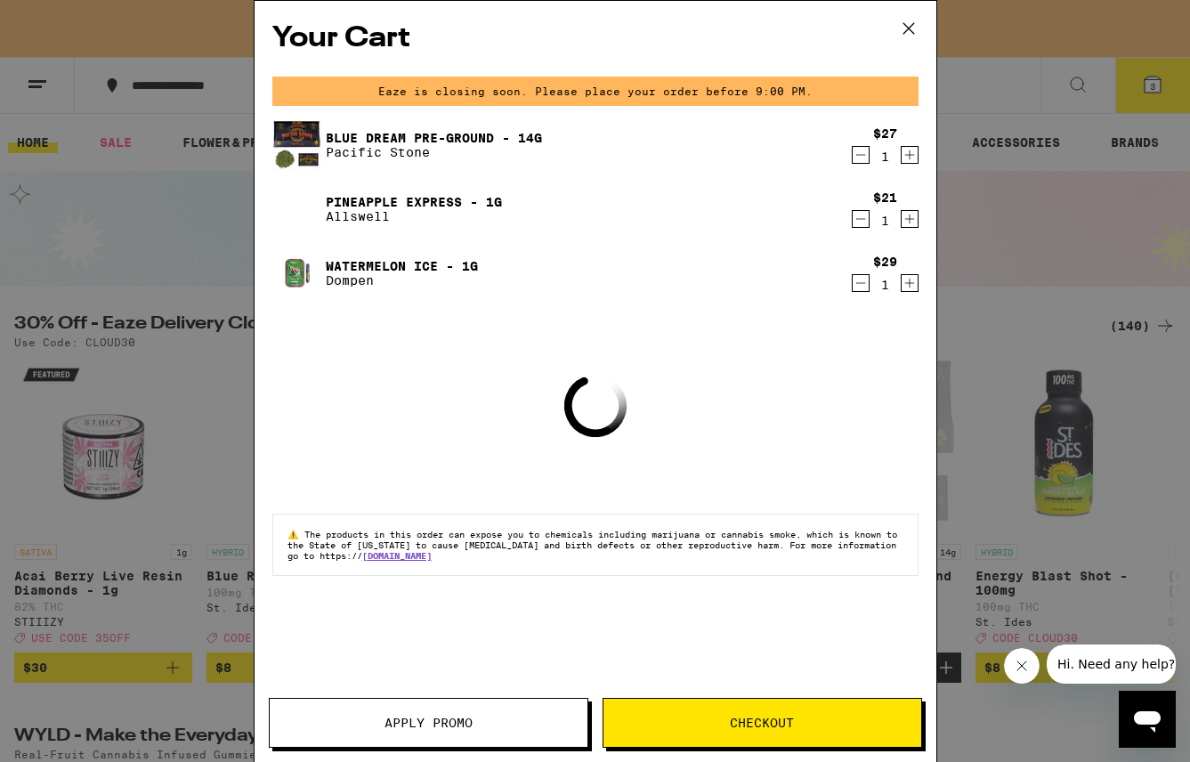
scroll to position [0, 1199]
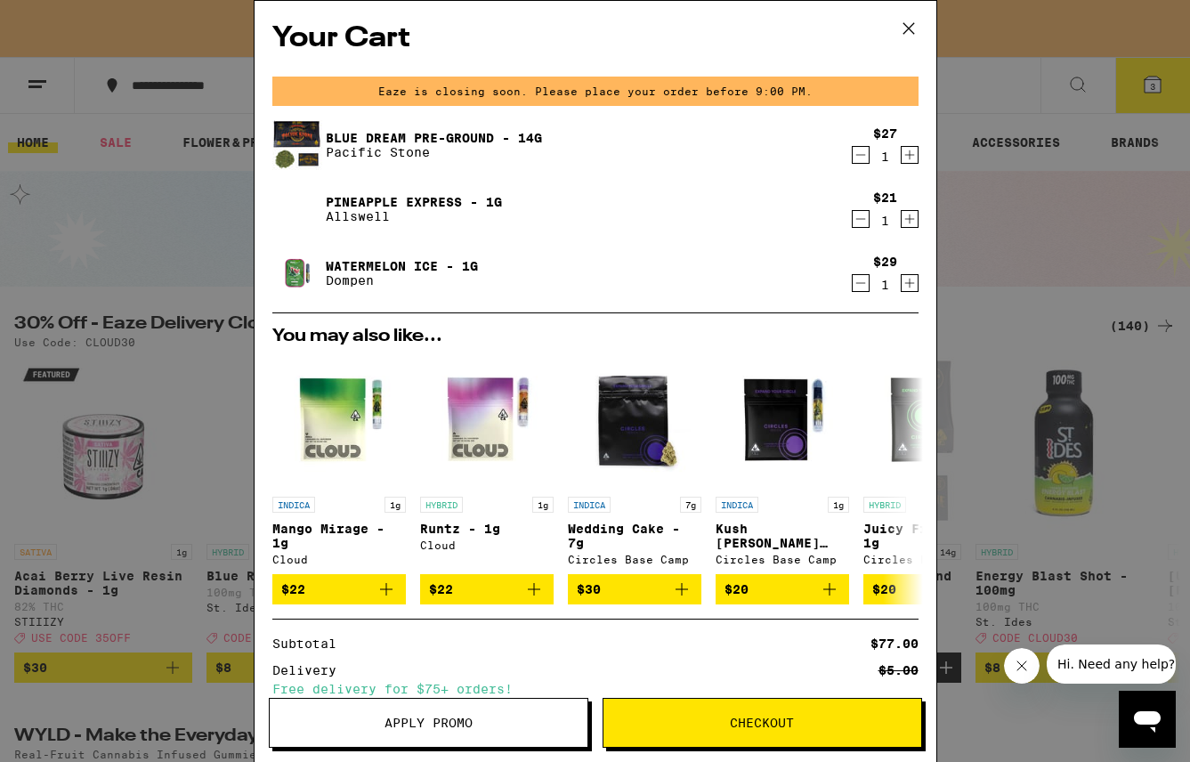
click at [910, 23] on icon at bounding box center [909, 28] width 27 height 27
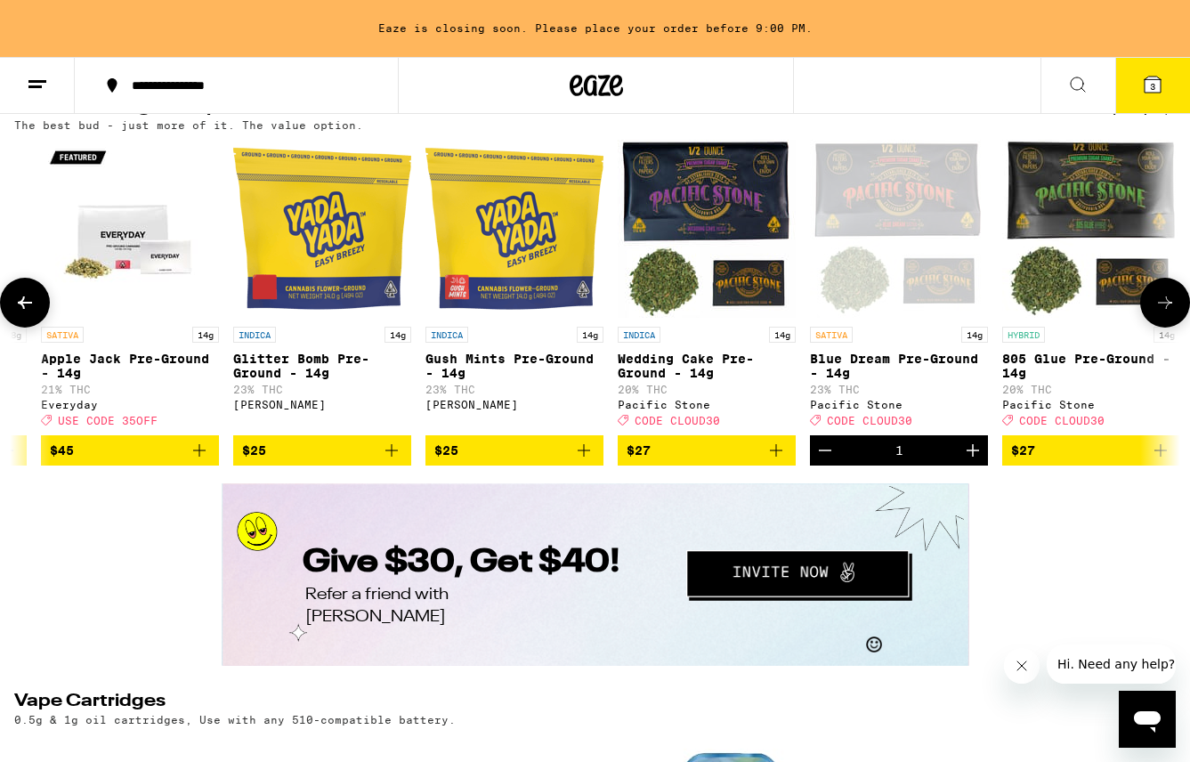
scroll to position [0, 173]
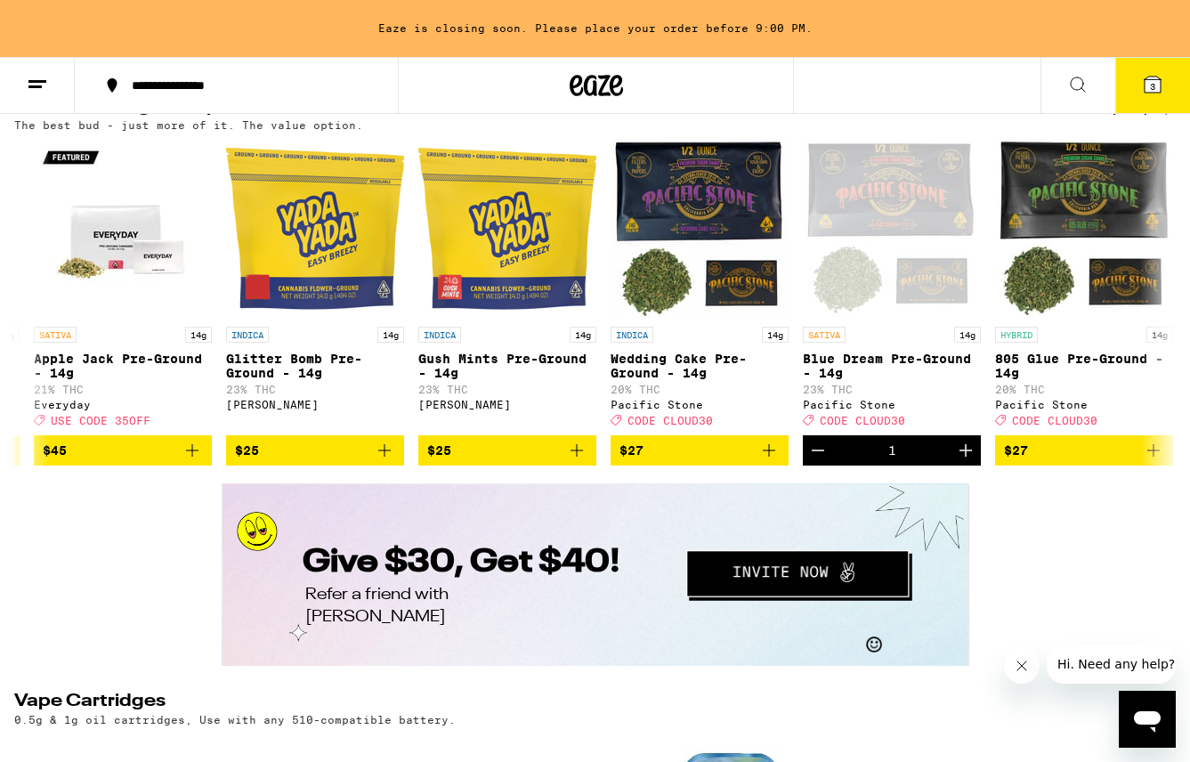
click at [1170, 79] on button "3" at bounding box center [1152, 85] width 75 height 55
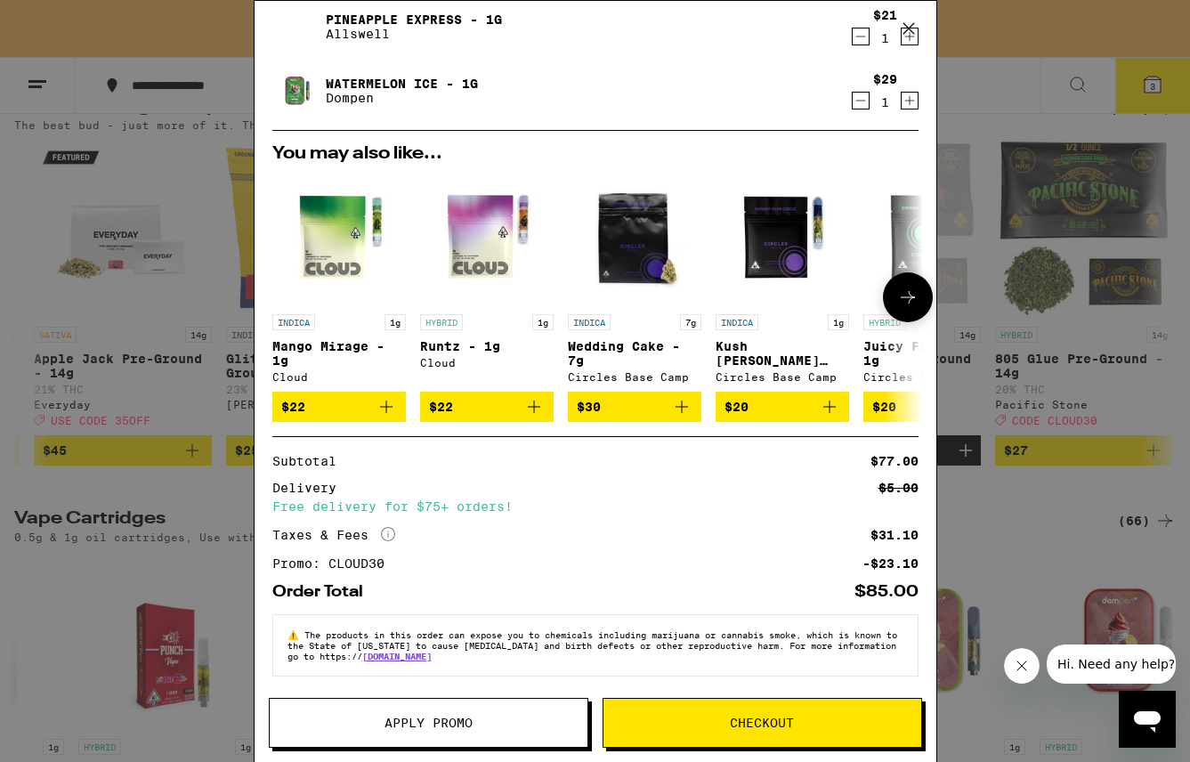
scroll to position [193, 0]
click at [630, 730] on button "Checkout" at bounding box center [763, 723] width 320 height 50
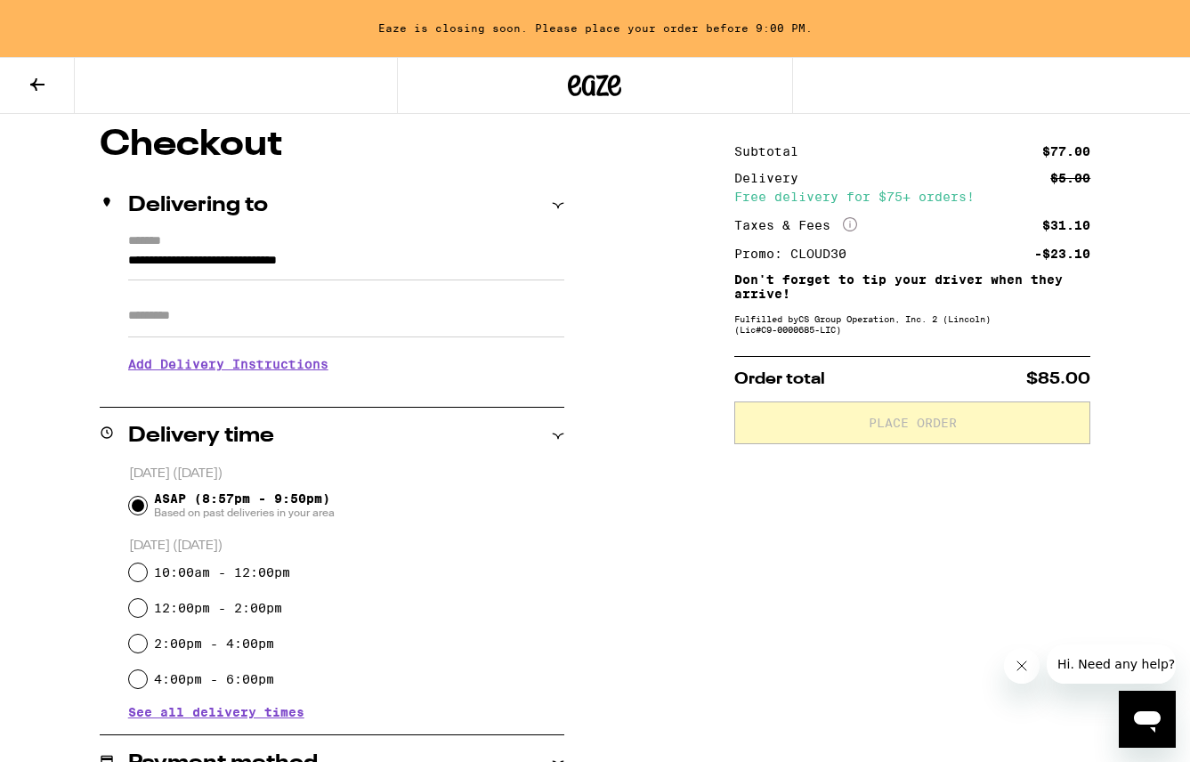
scroll to position [191, 0]
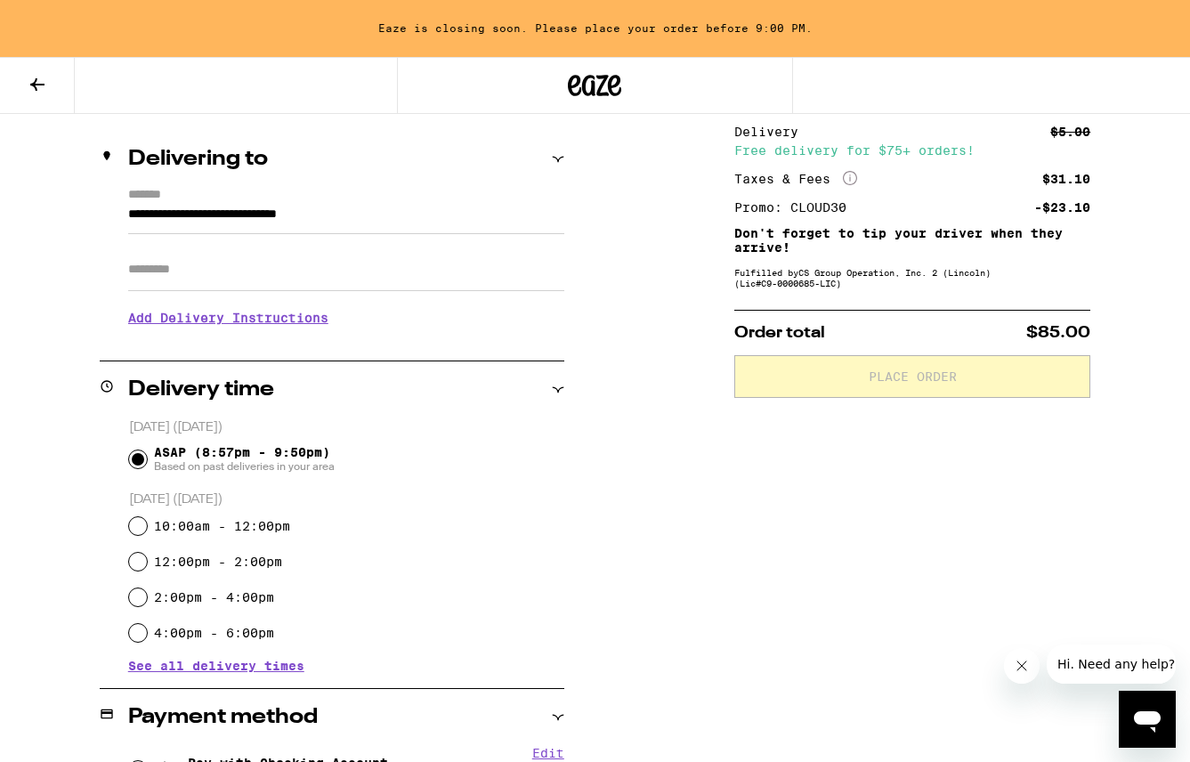
click at [142, 530] on input "10:00am - 12:00pm" at bounding box center [138, 526] width 18 height 18
radio input "true"
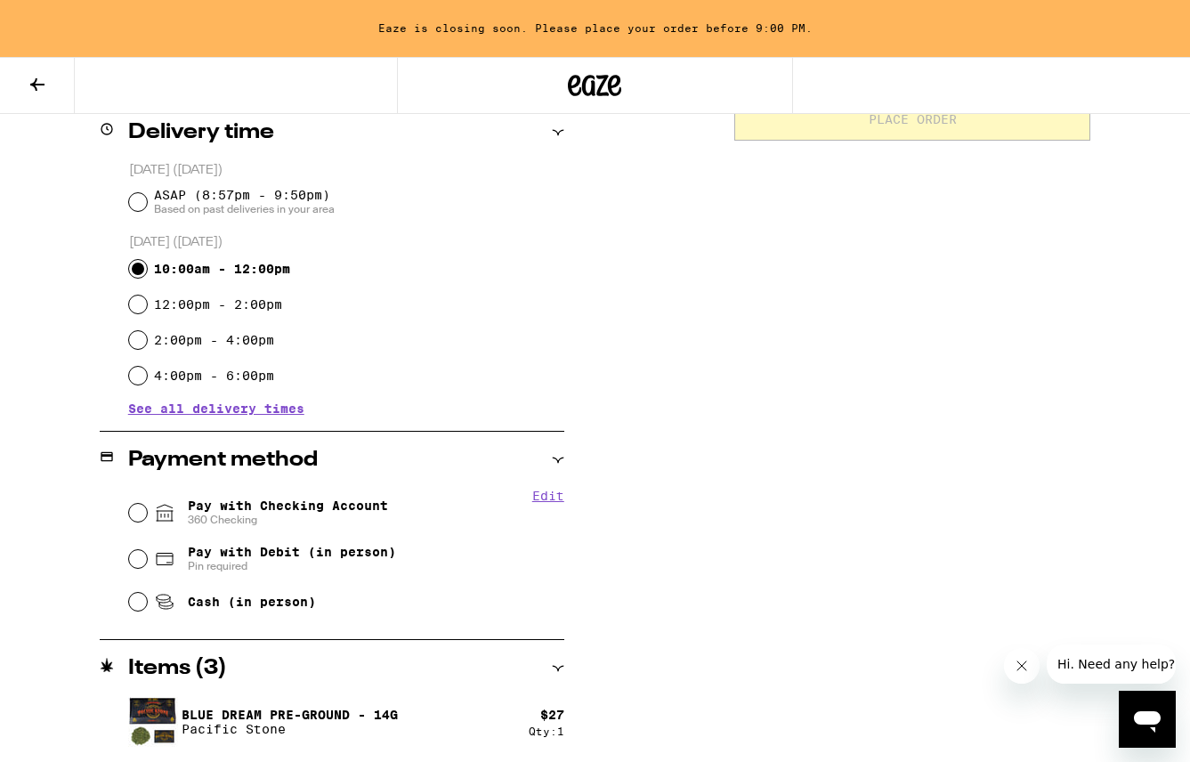
scroll to position [463, 0]
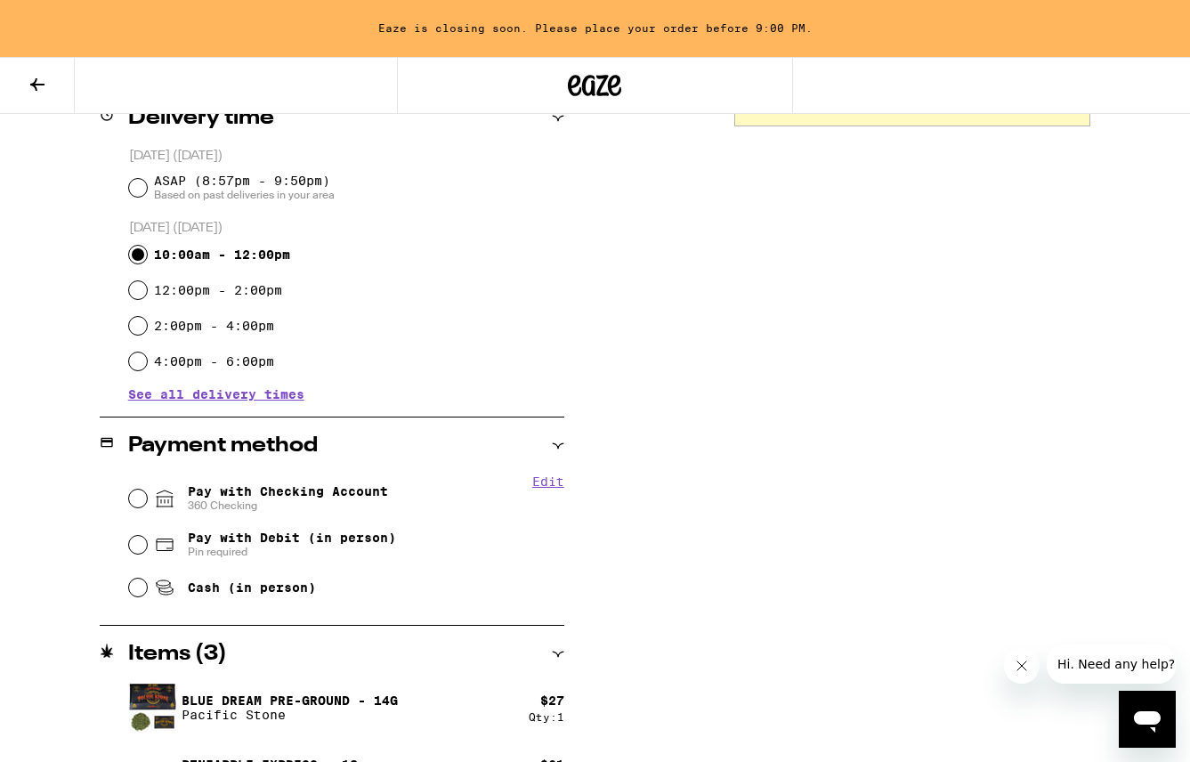
click at [137, 494] on input "Pay with Checking Account 360 Checking" at bounding box center [138, 499] width 18 height 18
radio input "true"
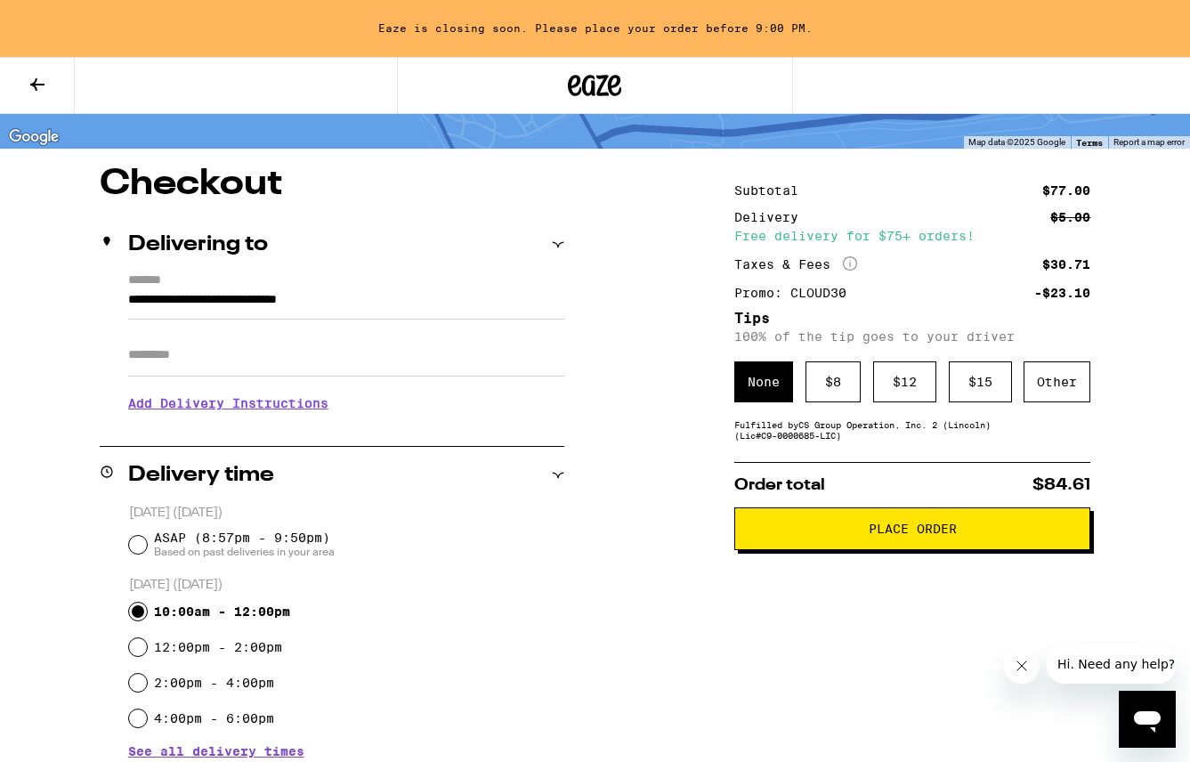
scroll to position [58, 0]
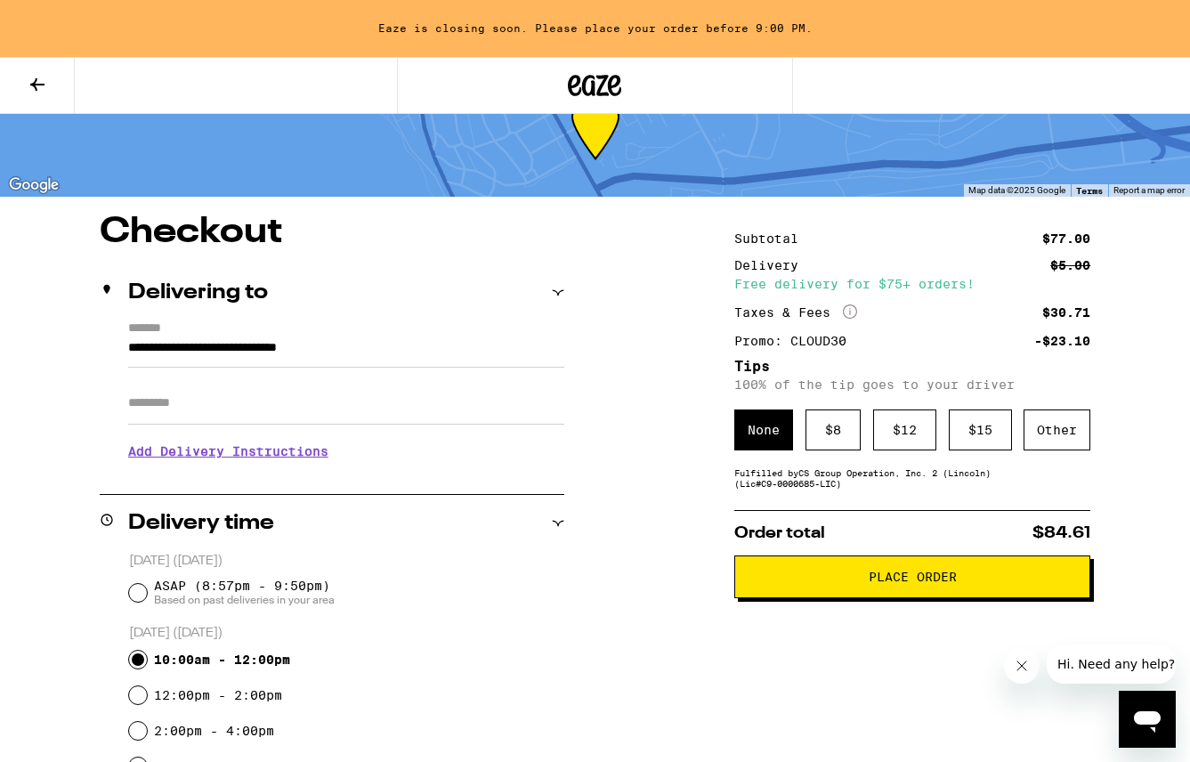
click at [289, 454] on h3 "Add Delivery Instructions" at bounding box center [346, 451] width 436 height 41
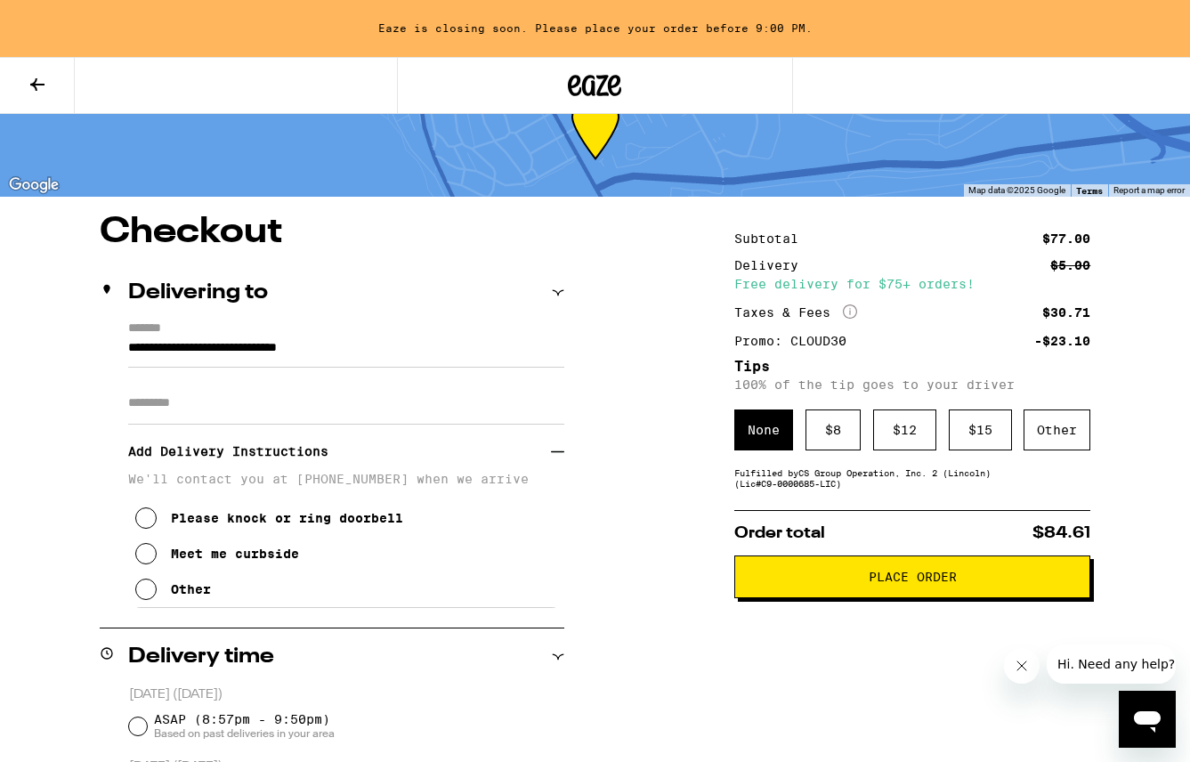
click at [141, 607] on button "Other" at bounding box center [173, 589] width 76 height 36
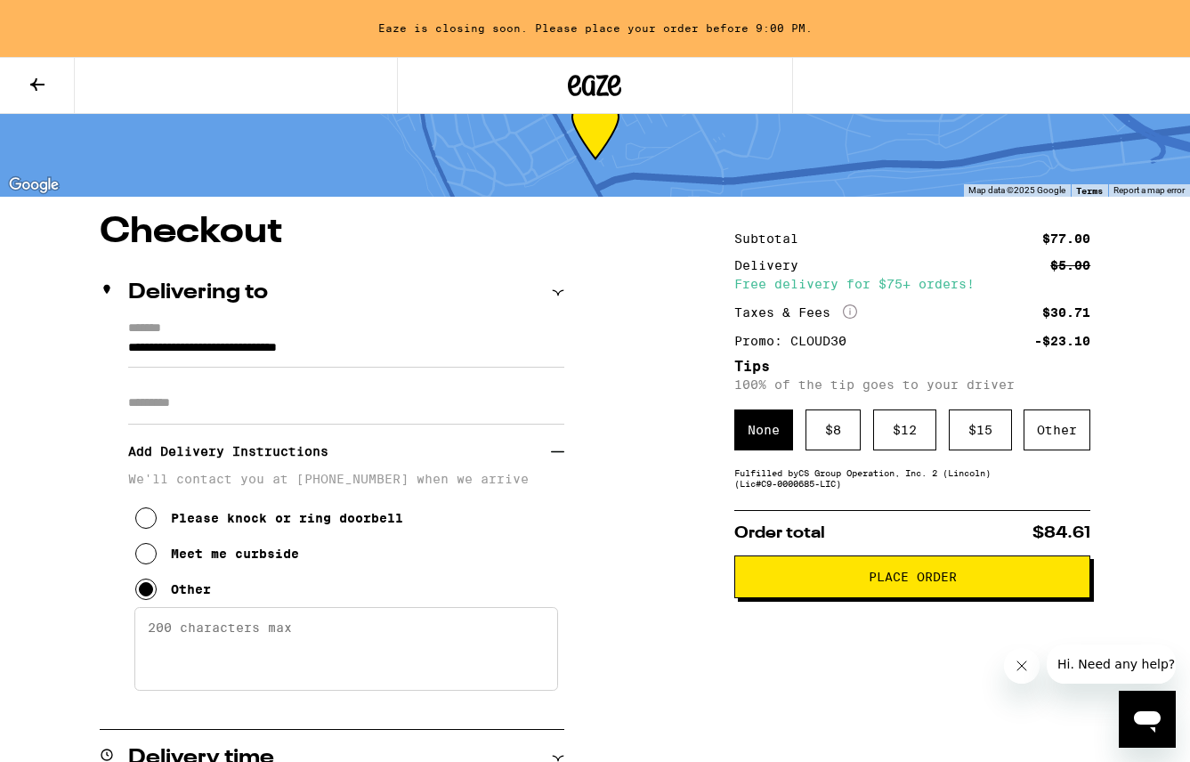
click at [198, 643] on textarea "Enter any other delivery instructions you want driver to know" at bounding box center [346, 649] width 424 height 84
drag, startPoint x: 368, startPoint y: 636, endPoint x: 61, endPoint y: 638, distance: 307.1
click at [255, 644] on textarea "Cash Tip" at bounding box center [346, 649] width 424 height 84
drag, startPoint x: 549, startPoint y: 635, endPoint x: -146, endPoint y: 635, distance: 695.2
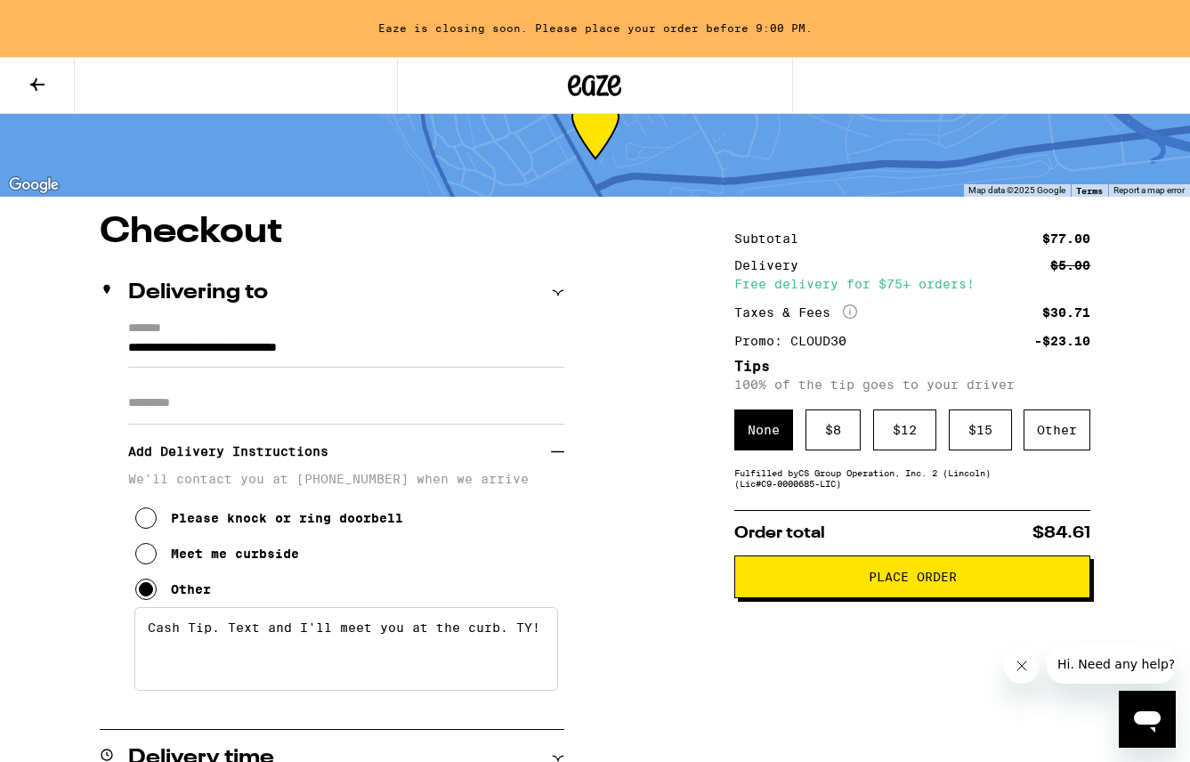
click at [0, 635] on html "**********" at bounding box center [595, 757] width 1190 height 1631
type textarea "Cash Tip. Text and I'll meet you at the curb. TY!"
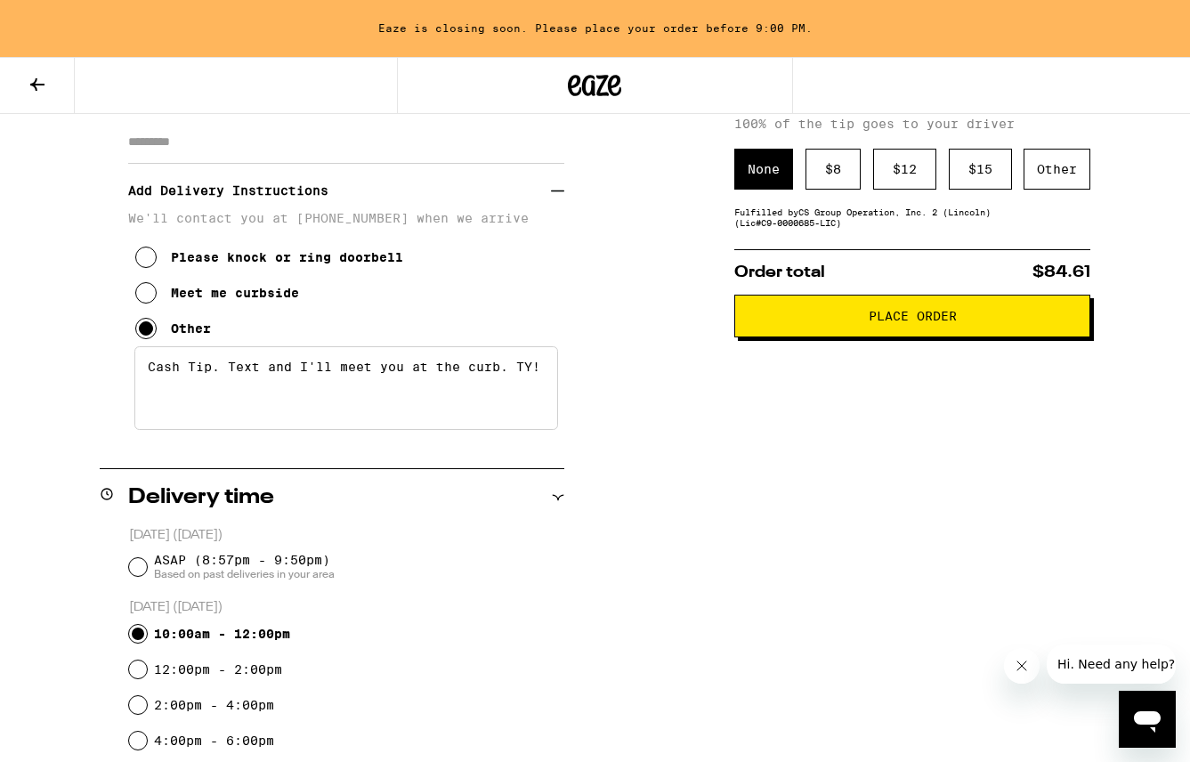
scroll to position [322, 0]
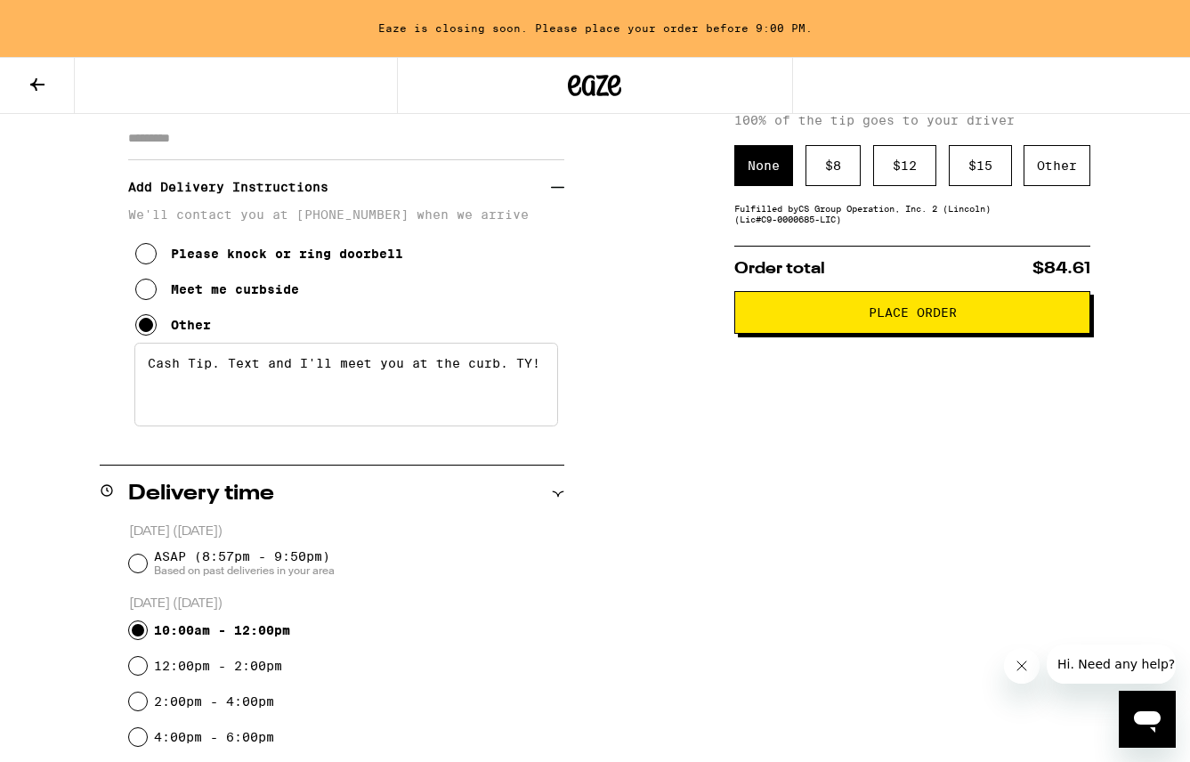
click at [922, 319] on span "Place Order" at bounding box center [913, 312] width 88 height 12
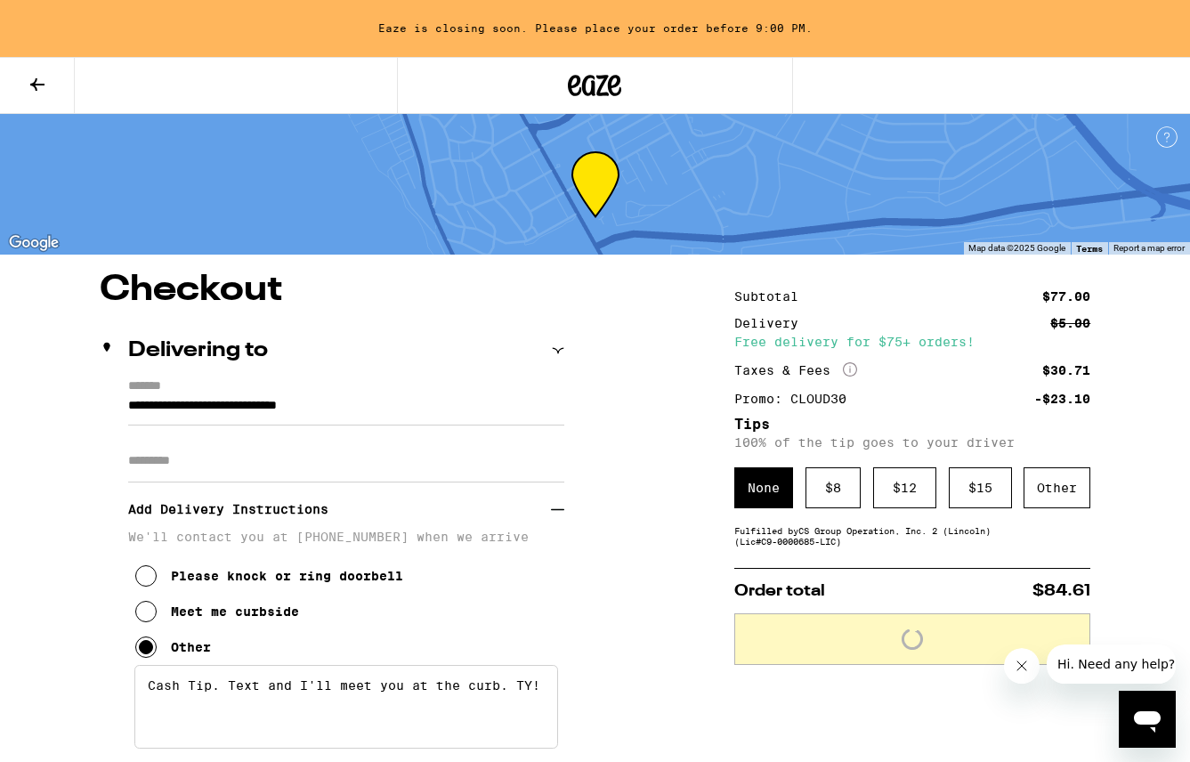
scroll to position [0, 0]
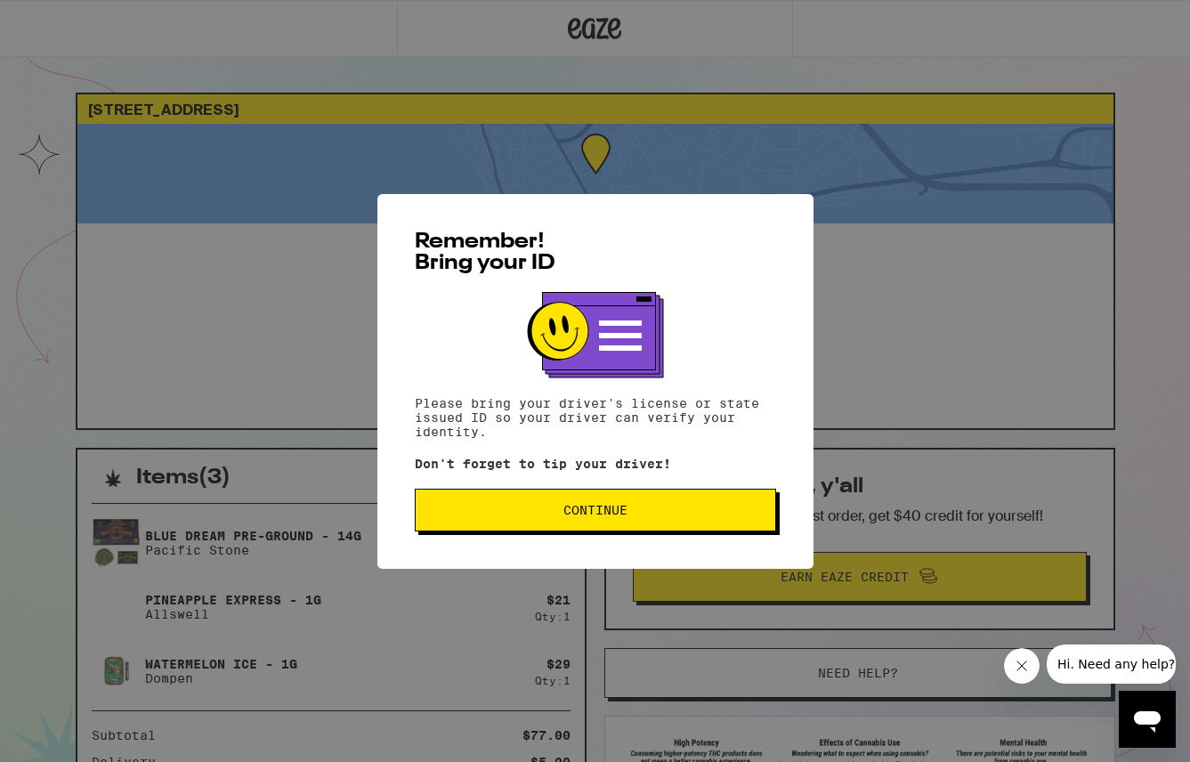
click at [725, 508] on span "Continue" at bounding box center [595, 510] width 331 height 12
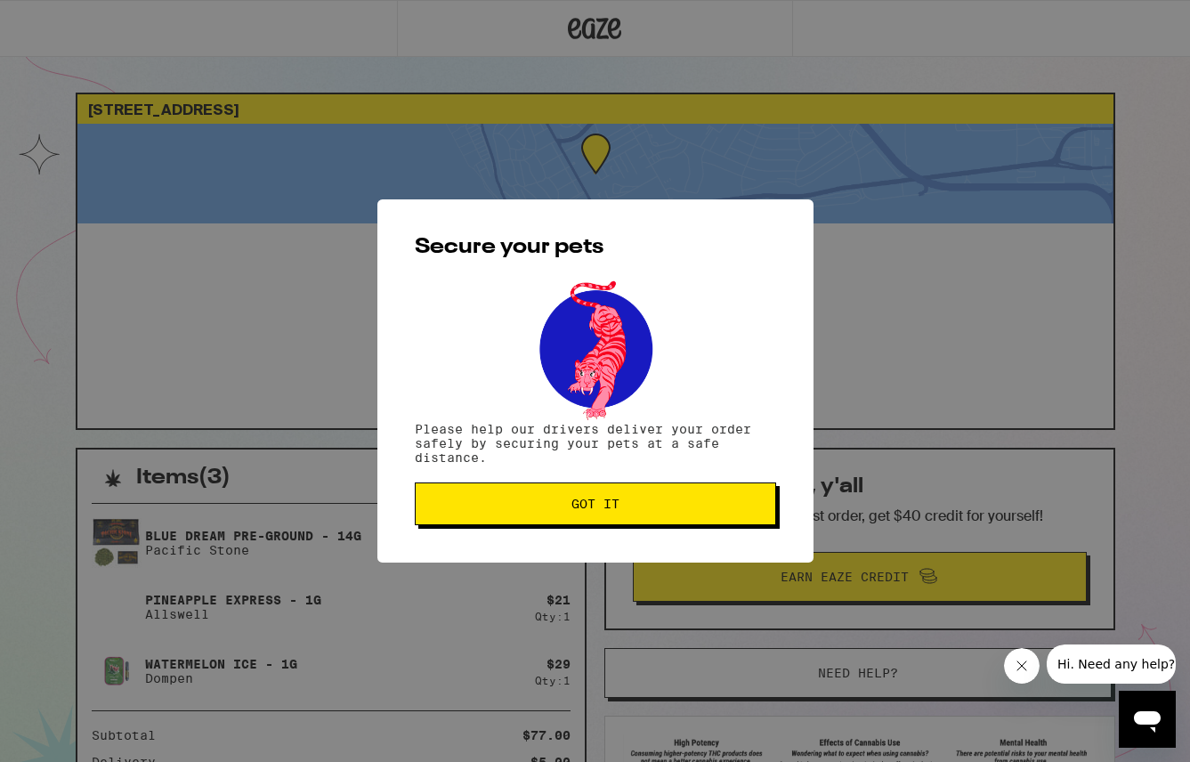
click at [654, 517] on button "Got it" at bounding box center [595, 503] width 361 height 43
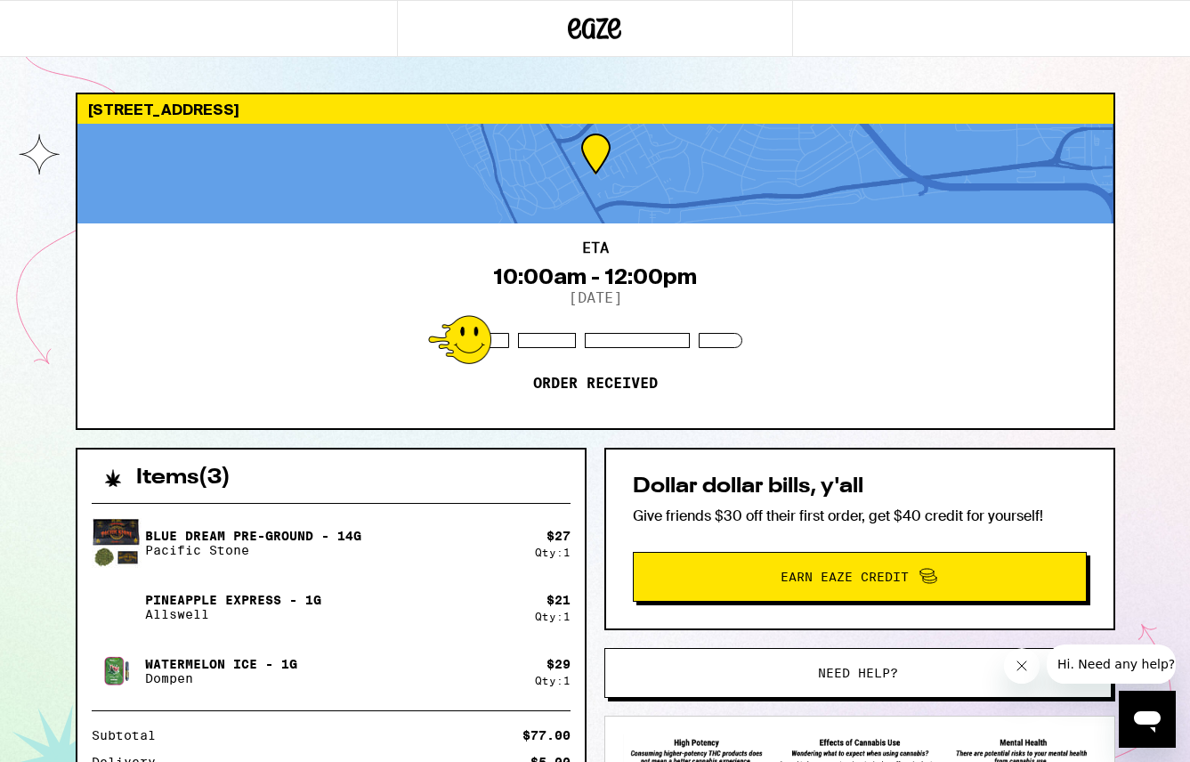
click at [656, 516] on p "Give friends $30 off their first order, get $40 credit for yourself!" at bounding box center [860, 516] width 454 height 19
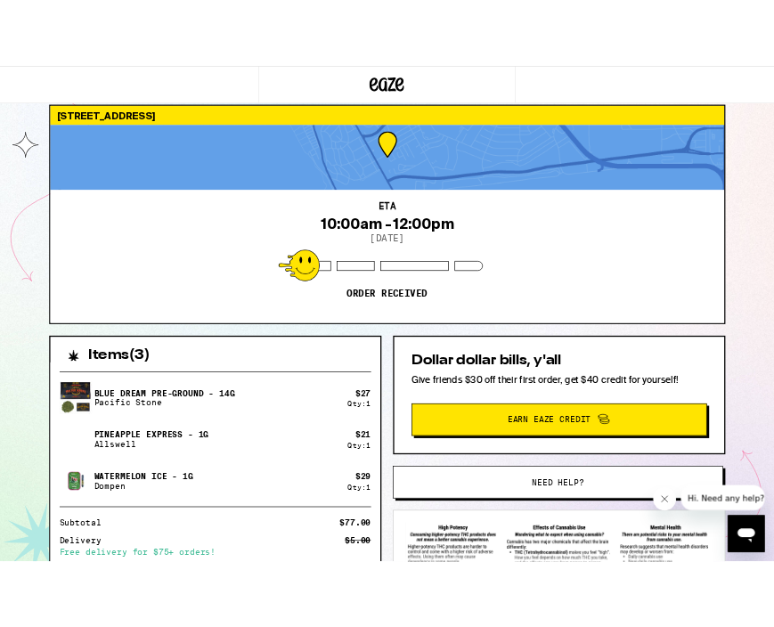
scroll to position [96, 0]
